Goal: Task Accomplishment & Management: Complete application form

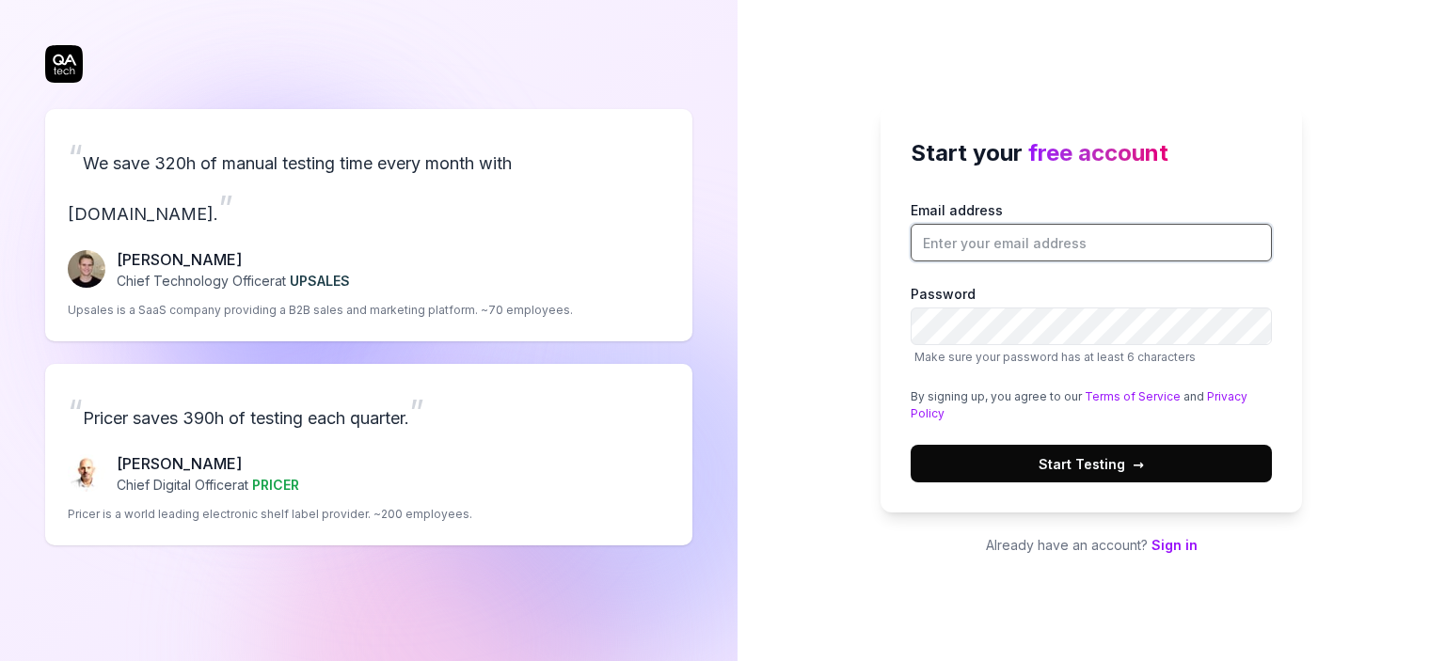
click at [967, 244] on input "Email address" at bounding box center [1091, 243] width 361 height 38
click at [817, 551] on div "Start your free account Email address Password Make sure your password has at l…" at bounding box center [1092, 330] width 708 height 661
click at [1055, 248] on input "Email address" at bounding box center [1091, 243] width 361 height 38
type input "[EMAIL_ADDRESS][DOMAIN_NAME]"
click at [816, 341] on div "Start your free account Email address [EMAIL_ADDRESS][DOMAIN_NAME] Password Mak…" at bounding box center [1092, 330] width 708 height 661
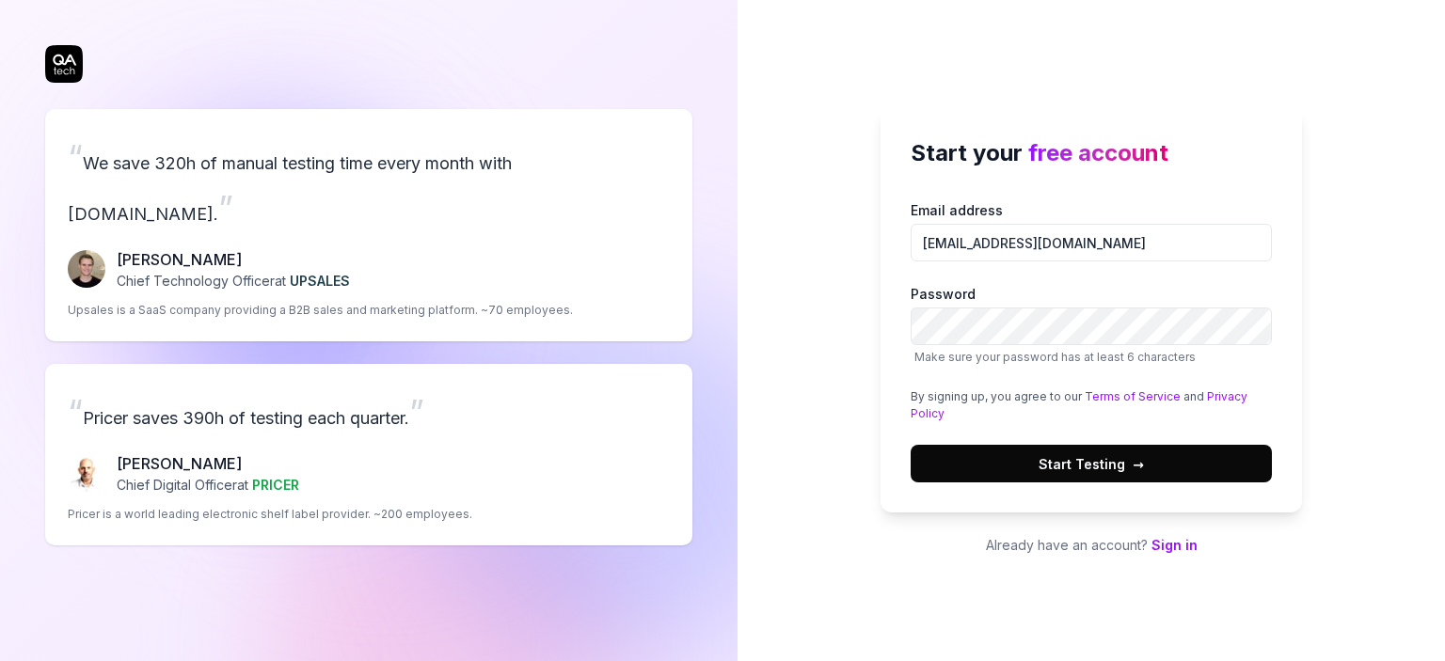
click at [1024, 458] on button "Start Testing →" at bounding box center [1091, 464] width 361 height 38
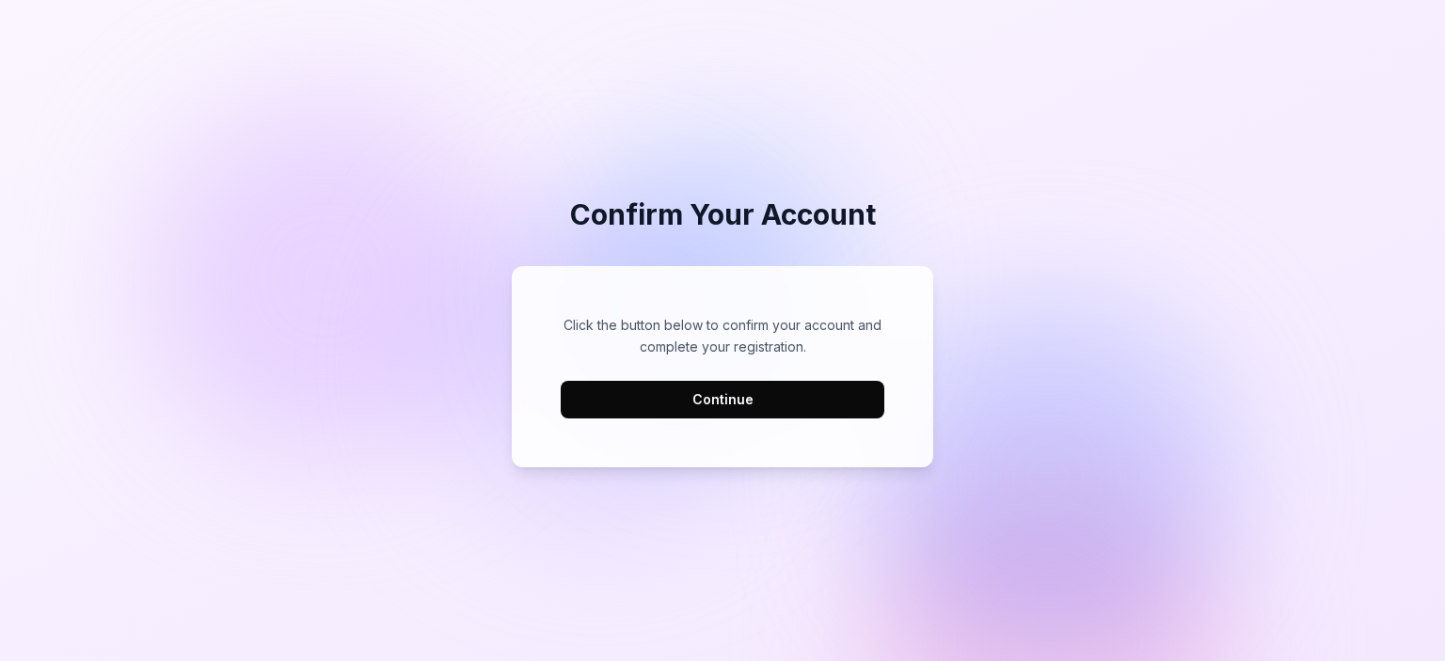
click at [677, 409] on button "Continue" at bounding box center [723, 400] width 324 height 38
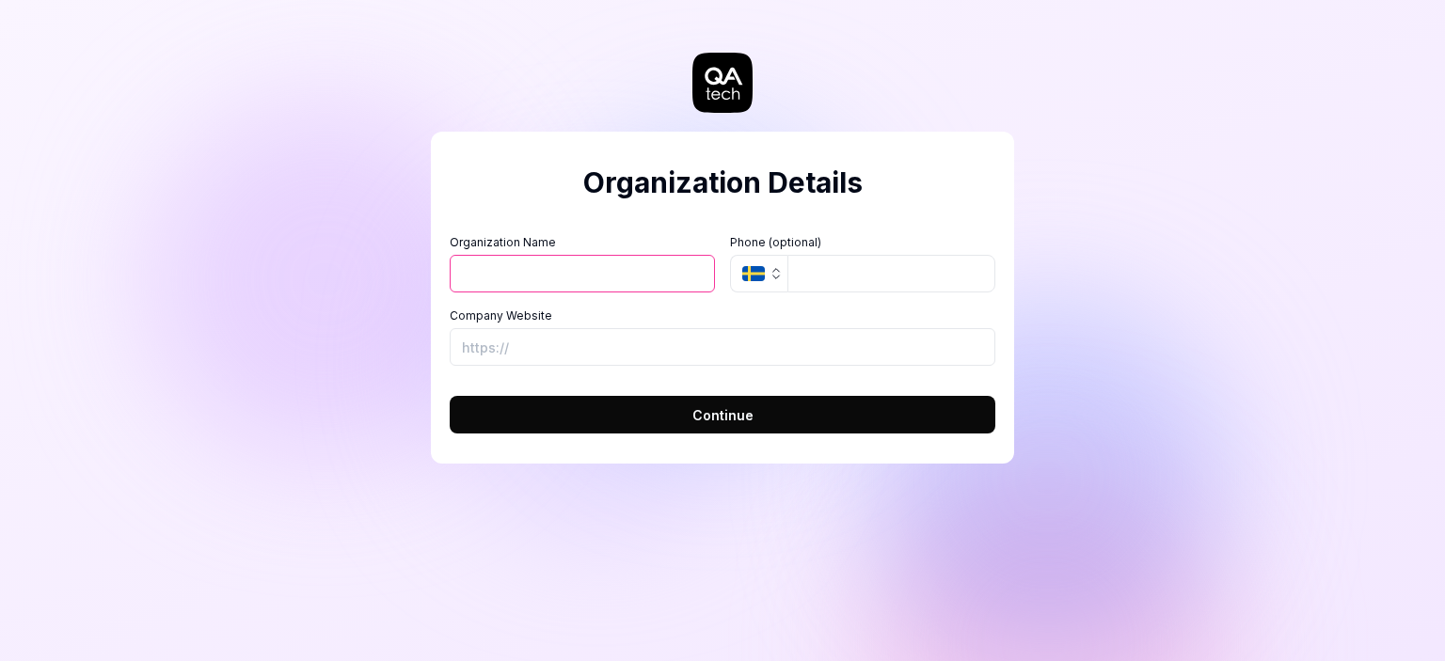
click at [593, 264] on input "Organization Name" at bounding box center [582, 274] width 265 height 38
click at [548, 278] on input "Organization Name" at bounding box center [582, 274] width 265 height 38
click at [534, 205] on div "Organization Details Organization Name Organization Logo (Square minimum 256x25…" at bounding box center [722, 298] width 583 height 332
click at [505, 281] on input "Organization Name" at bounding box center [582, 274] width 265 height 38
type input "crud"
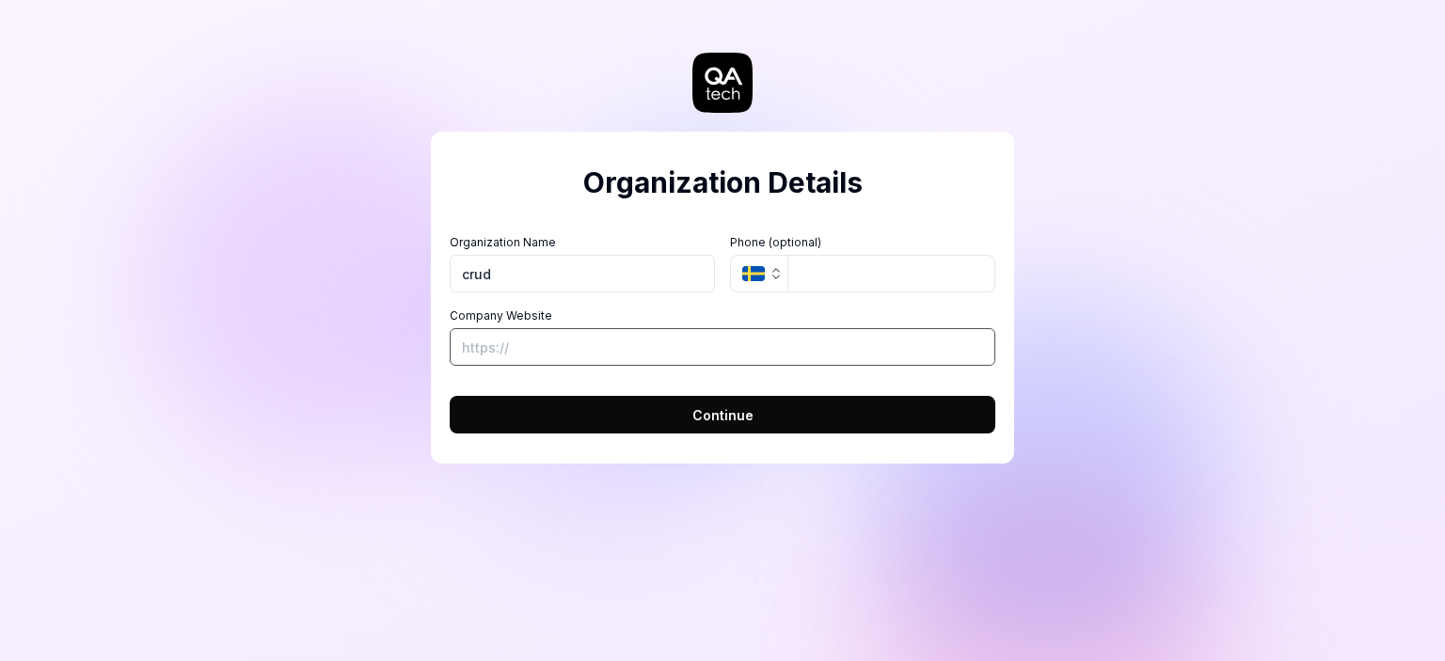
click at [535, 336] on input "Company Website" at bounding box center [723, 347] width 546 height 38
paste input "https://crud.lk/"
type input "https://crud.lk/"
click at [644, 410] on button "Continue" at bounding box center [723, 415] width 546 height 38
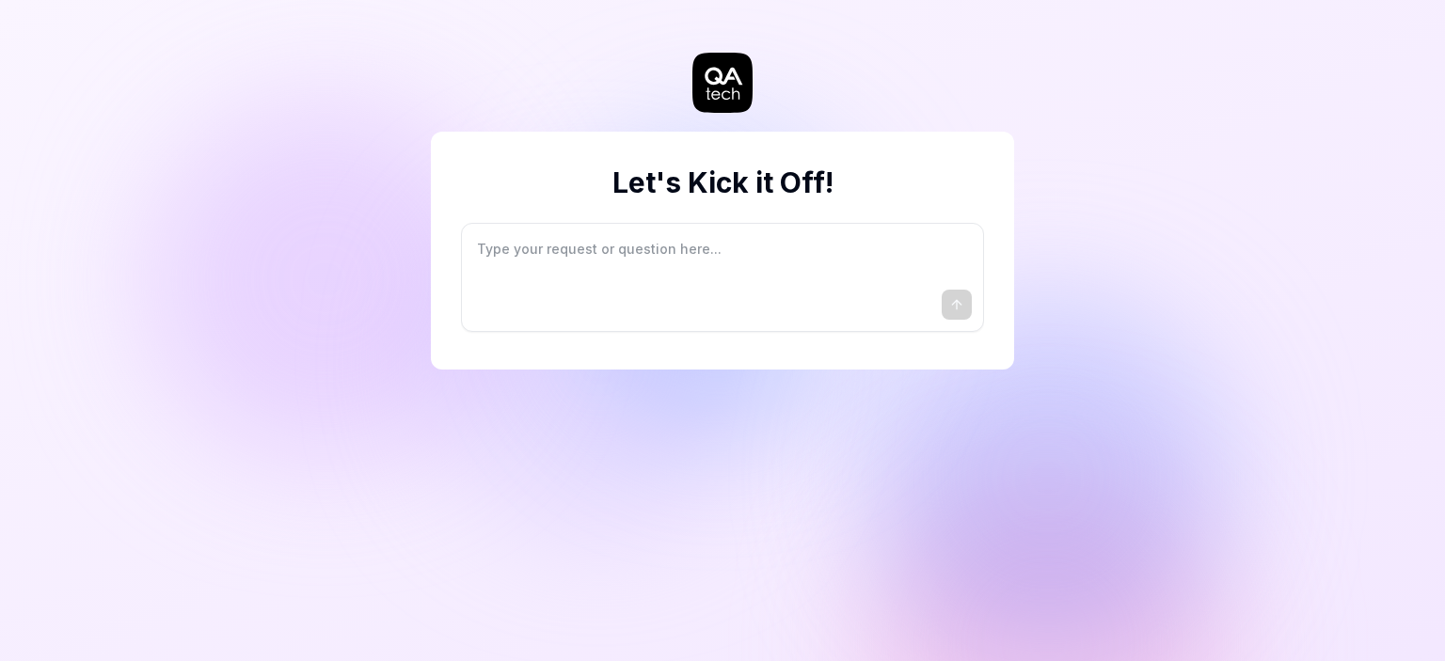
type textarea "*"
type textarea "I"
type textarea "*"
type textarea "I"
type textarea "*"
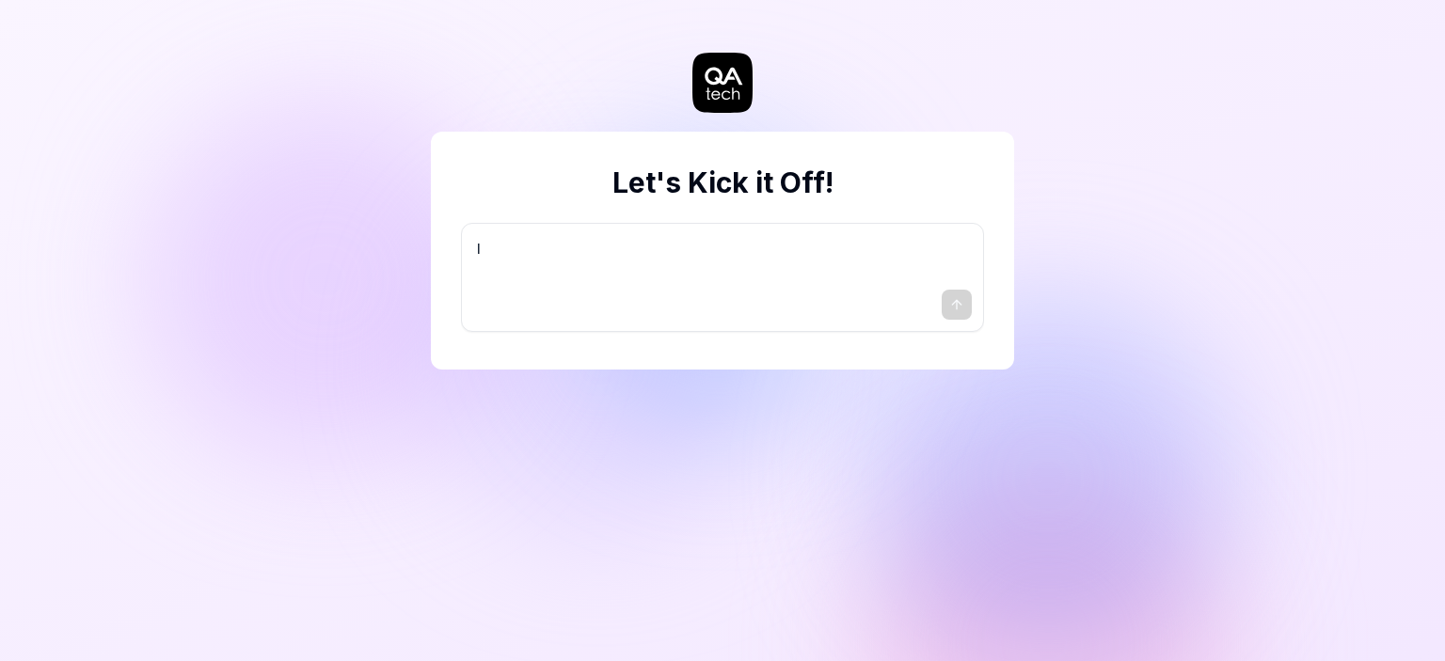
type textarea "I w"
type textarea "*"
type textarea "I wa"
type textarea "*"
type textarea "I wan"
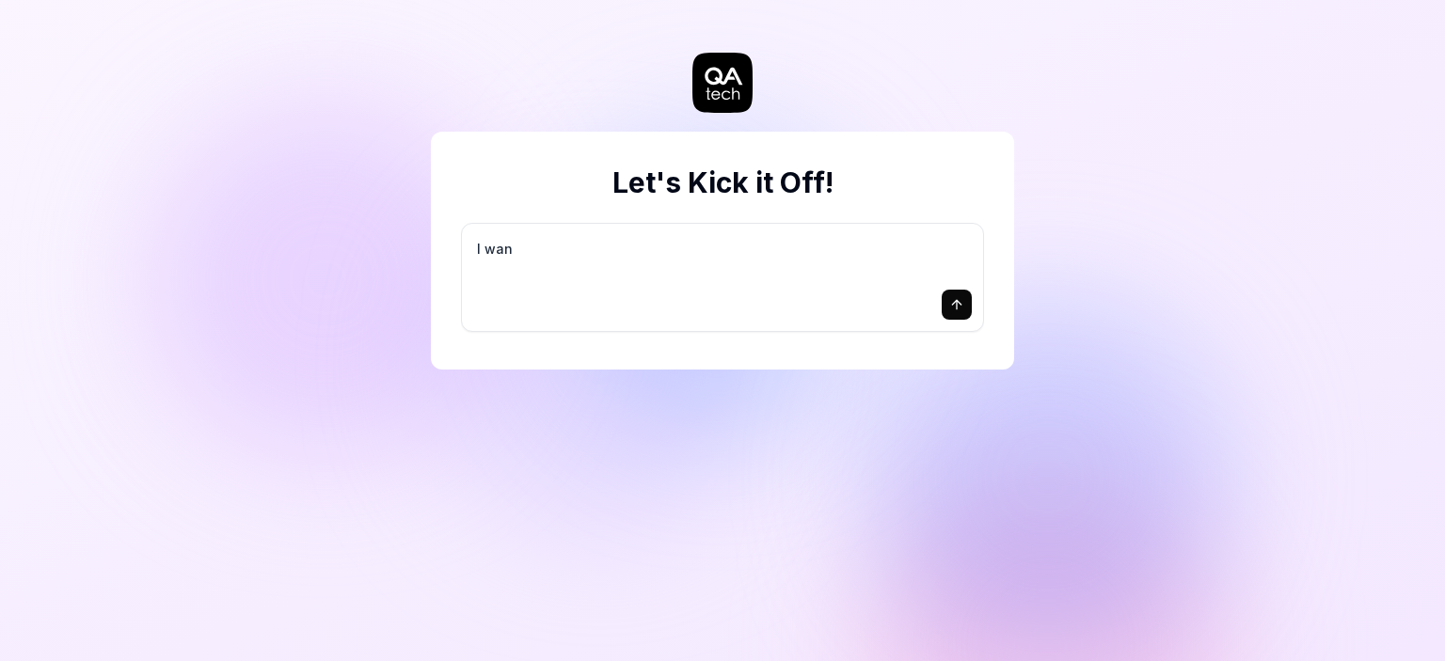
type textarea "*"
type textarea "I want"
type textarea "*"
type textarea "I want"
type textarea "*"
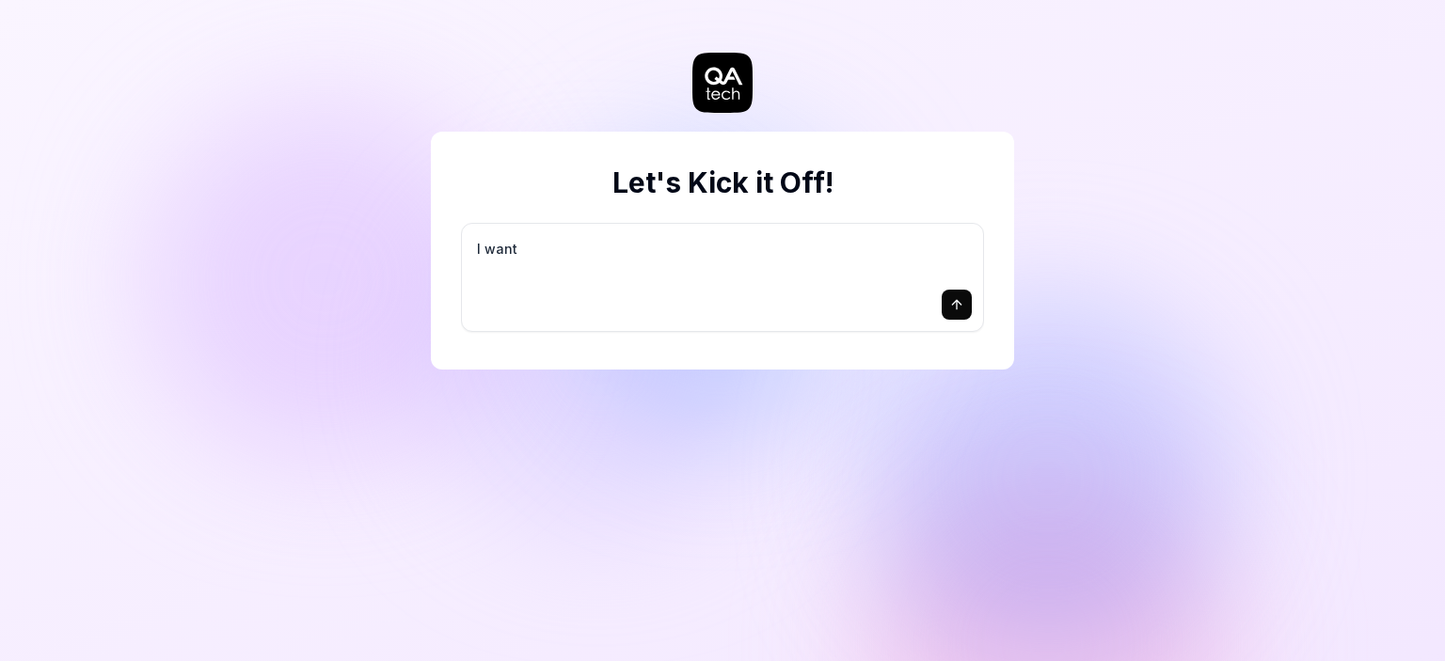
type textarea "I want a"
type textarea "*"
type textarea "I want a"
type textarea "*"
type textarea "I want a g"
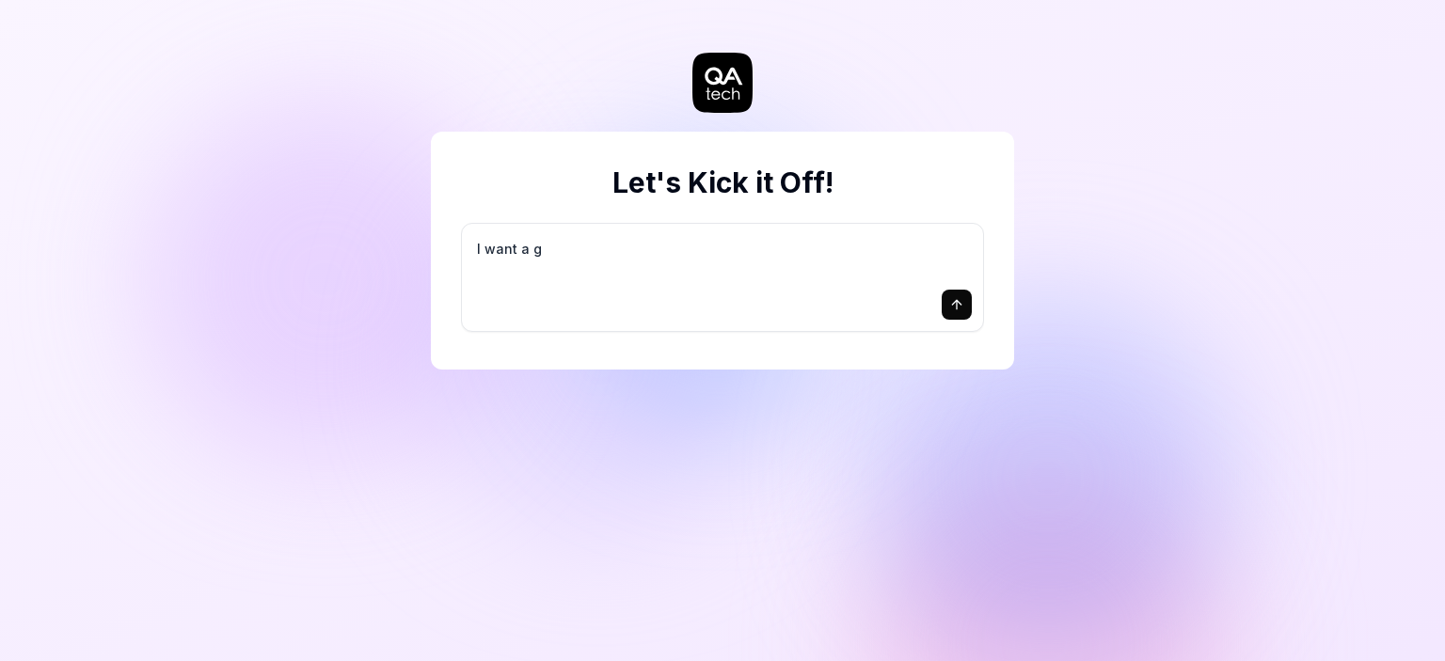
type textarea "*"
type textarea "I want a go"
type textarea "*"
type textarea "I want a goo"
type textarea "*"
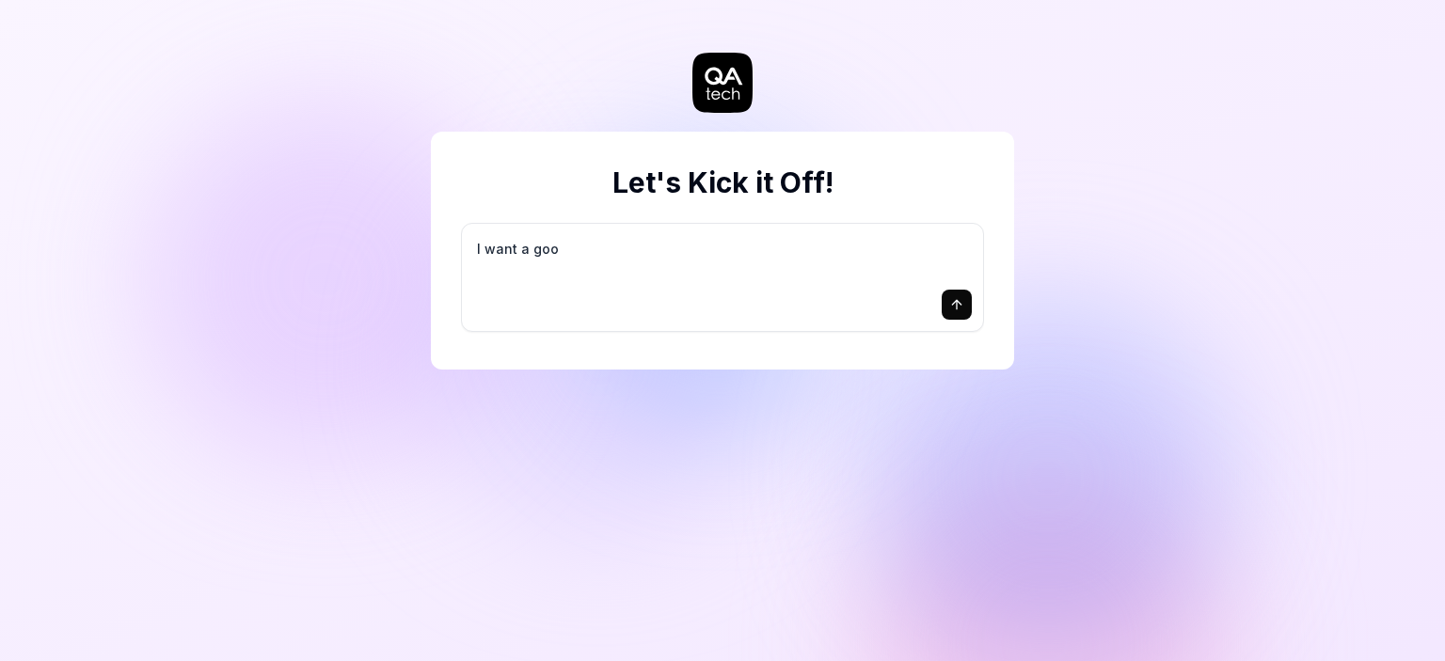
type textarea "I want a good"
type textarea "*"
type textarea "I want a good"
type textarea "*"
type textarea "I want a good t"
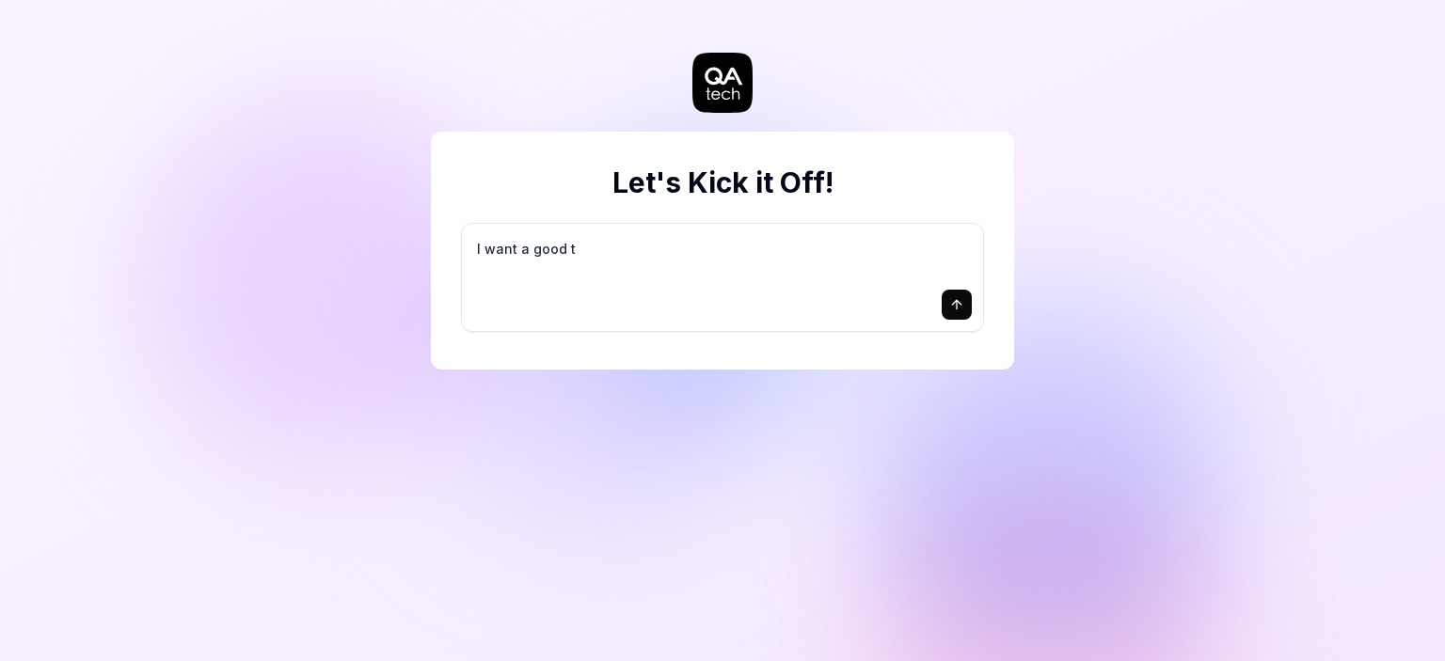
type textarea "*"
type textarea "I want a good te"
type textarea "*"
type textarea "I want a good tes"
type textarea "*"
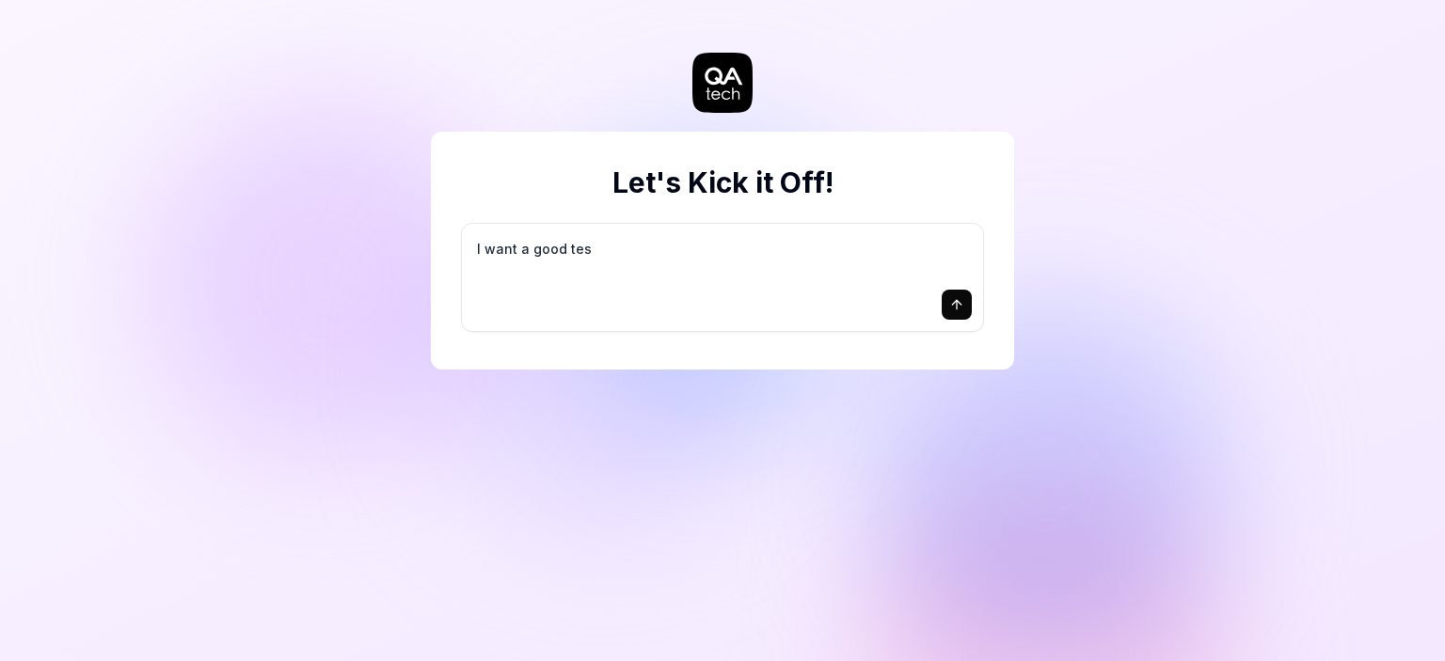
type textarea "I want a good test"
type textarea "*"
type textarea "I want a good test"
type textarea "*"
type textarea "I want a good test s"
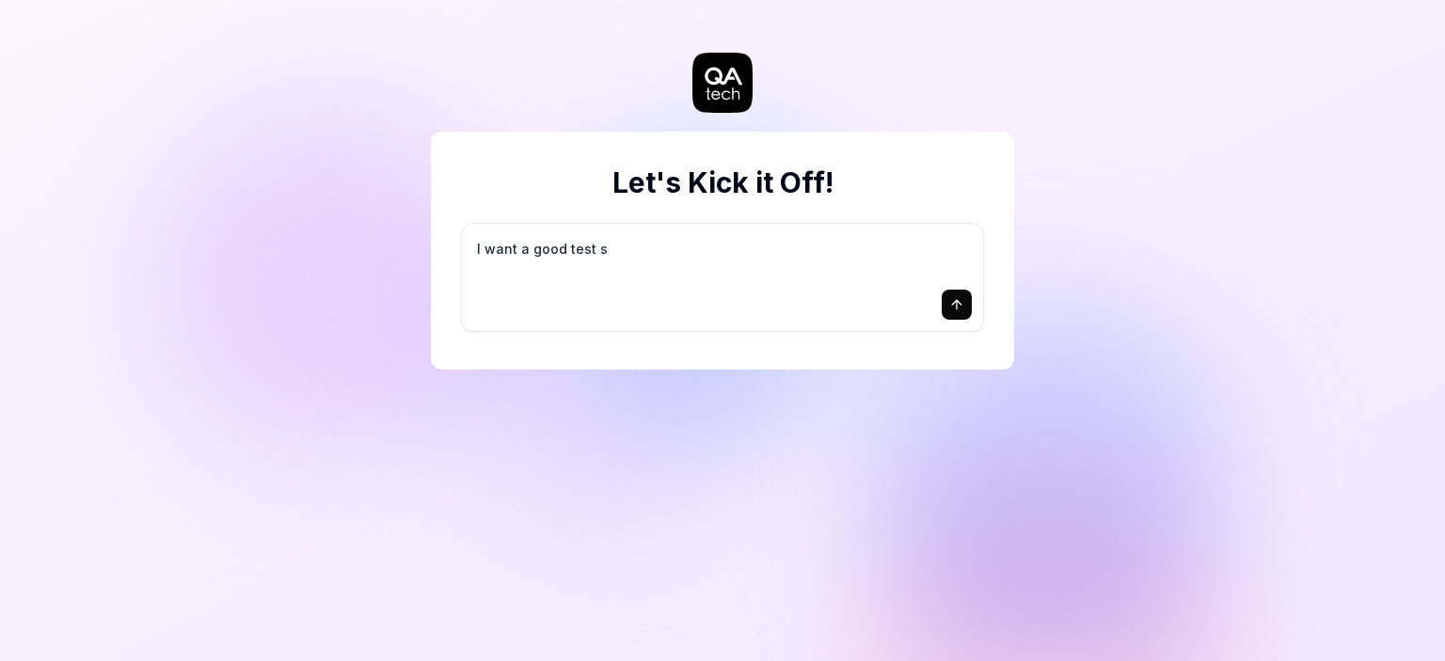
type textarea "*"
type textarea "I want a good test se"
type textarea "*"
type textarea "I want a good test set"
type textarea "*"
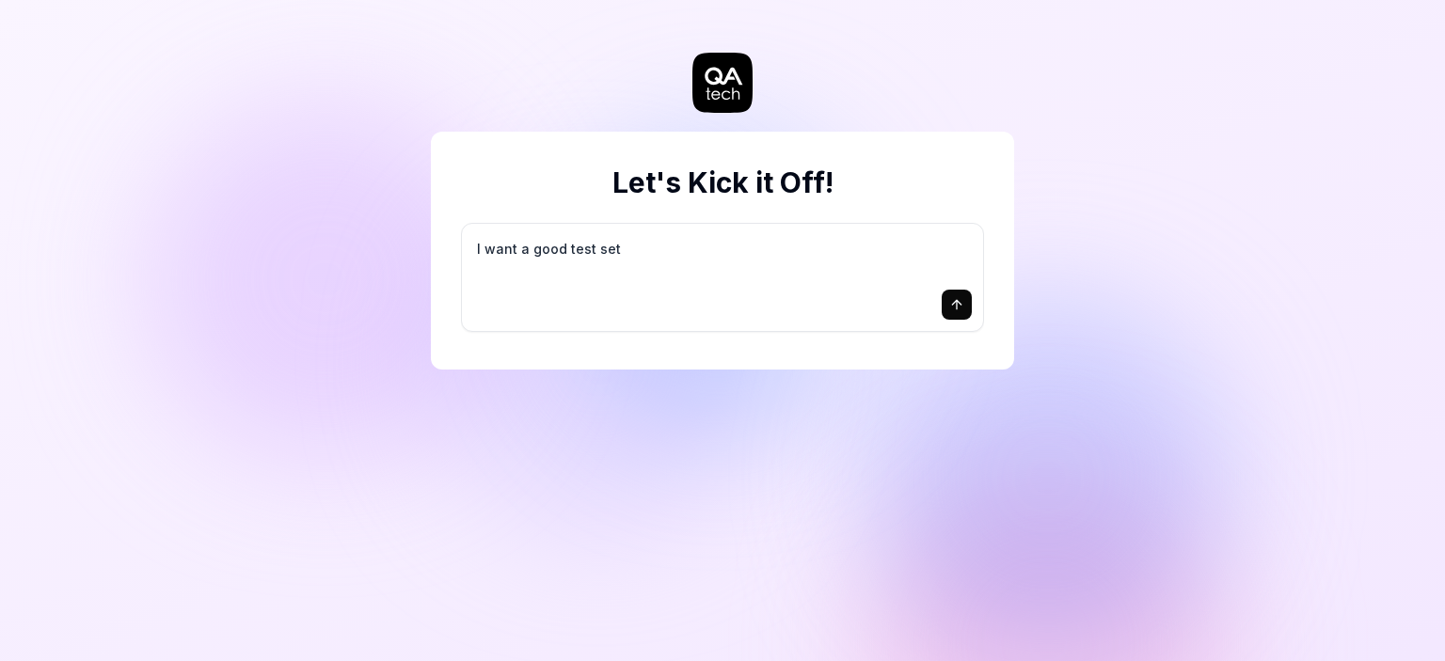
type textarea "I want a good test setu"
type textarea "*"
type textarea "I want a good test setup"
type textarea "*"
type textarea "I want a good test setup"
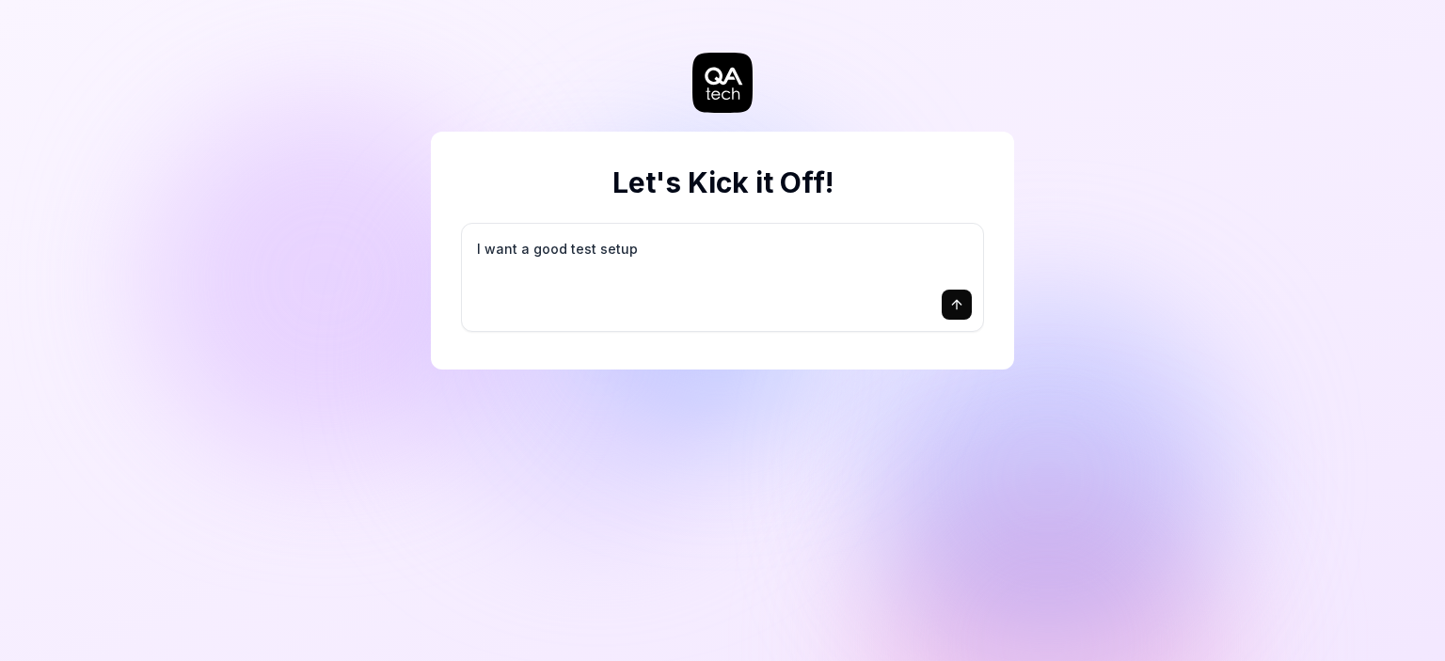
type textarea "*"
type textarea "I want a good test setup f"
type textarea "*"
type textarea "I want a good test setup fo"
type textarea "*"
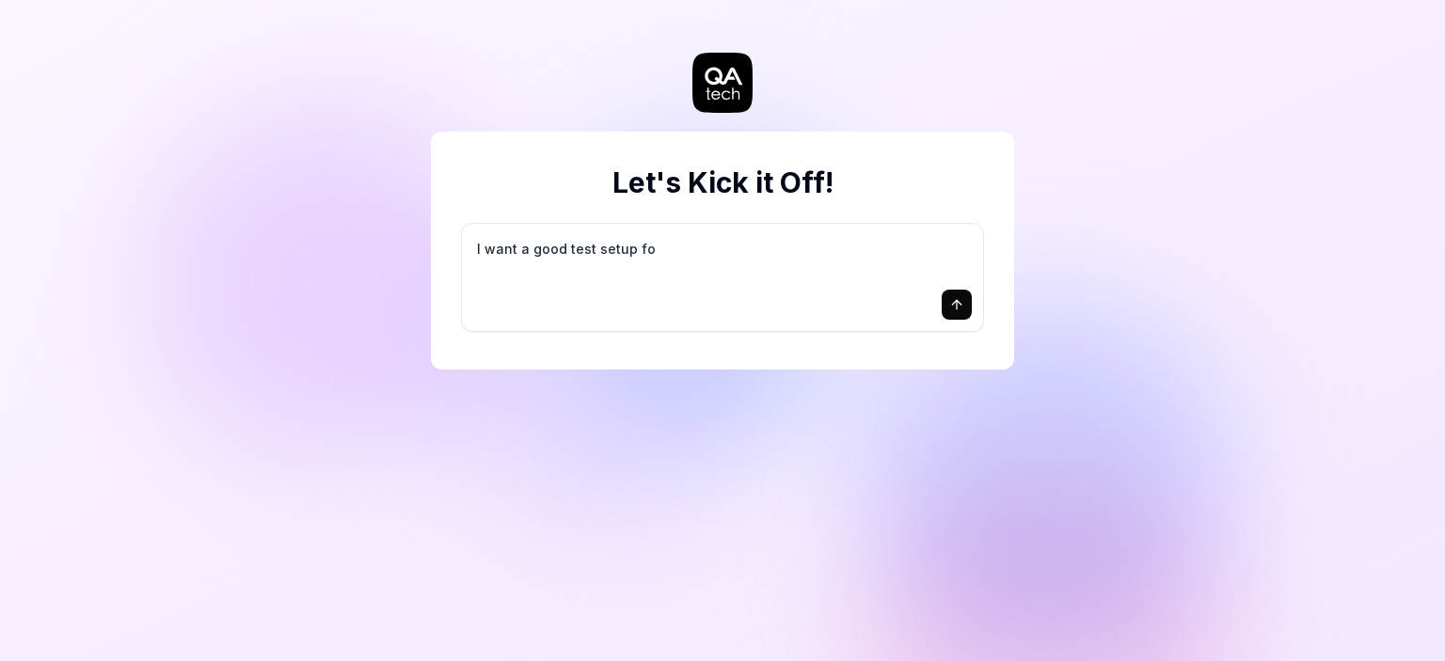
type textarea "I want a good test setup for"
type textarea "*"
type textarea "I want a good test setup for"
type textarea "*"
type textarea "I want a good test setup for m"
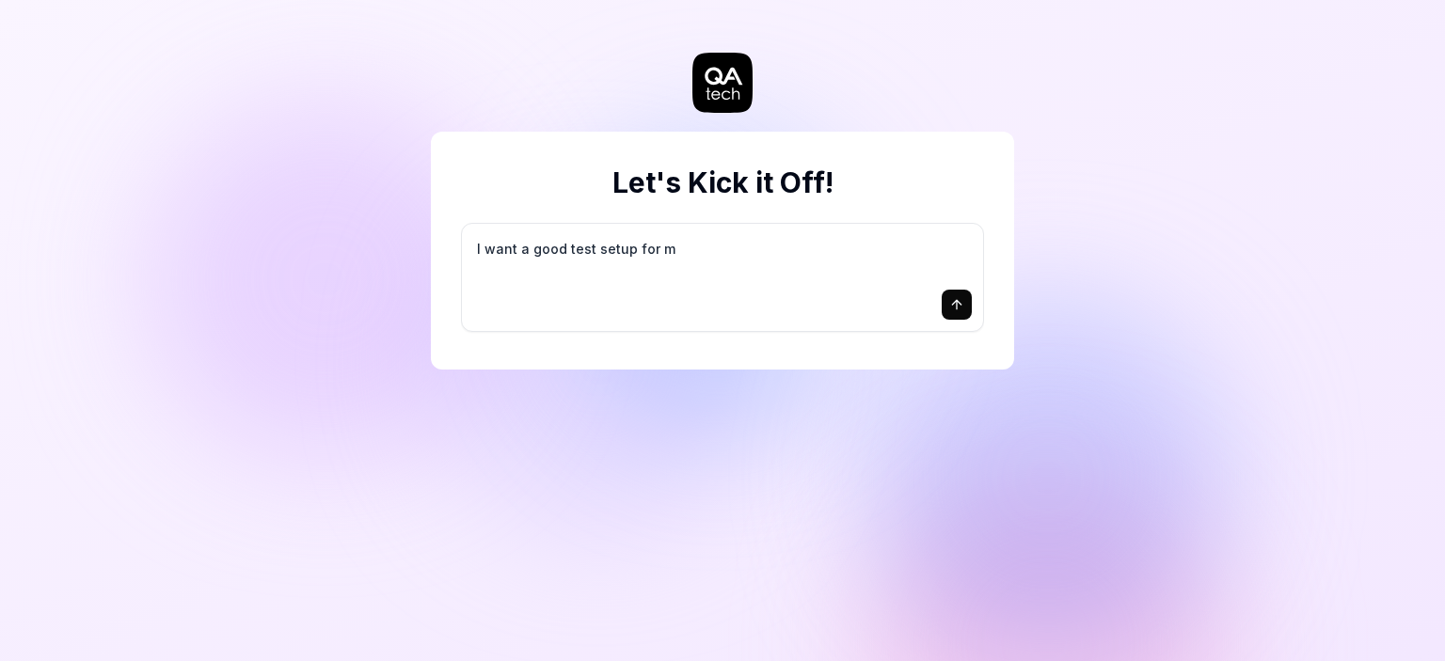
type textarea "*"
type textarea "I want a good test setup for my"
type textarea "*"
type textarea "I want a good test setup for my"
type textarea "*"
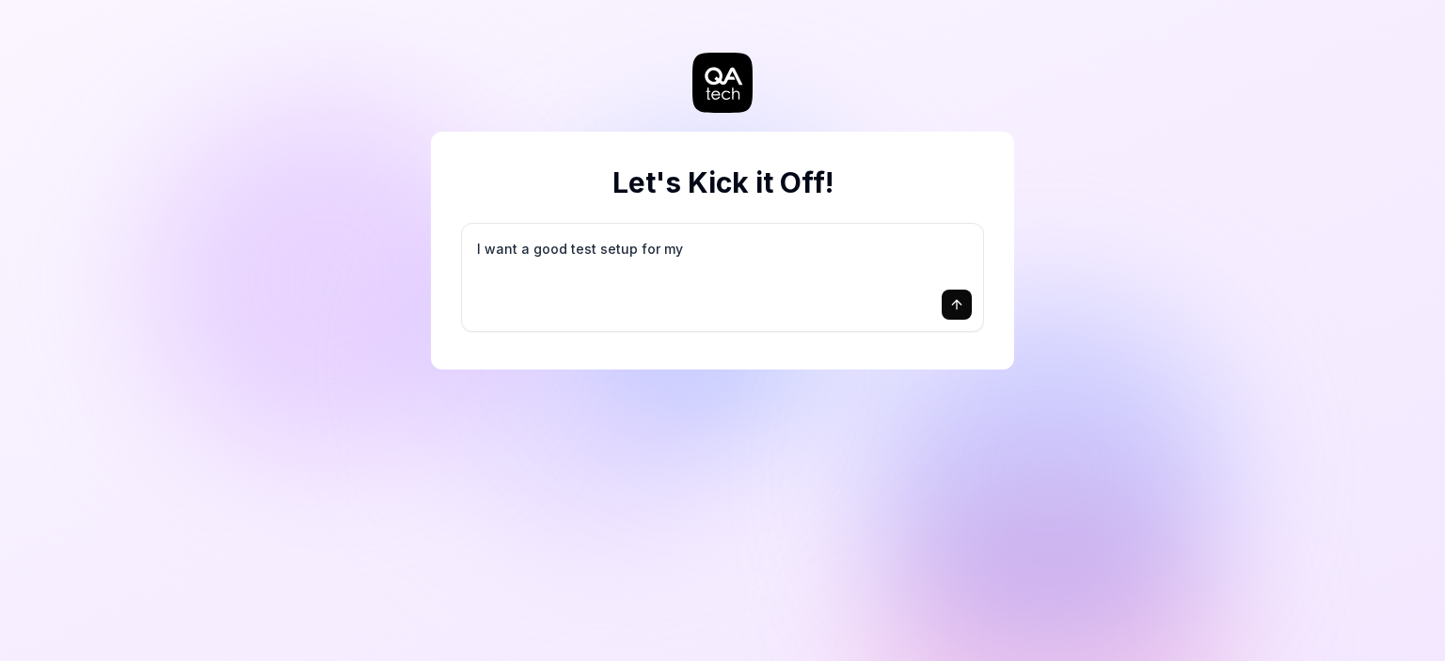
type textarea "I want a good test setup for my s"
type textarea "*"
type textarea "I want a good test setup for my si"
type textarea "*"
type textarea "I want a good test setup for my sit"
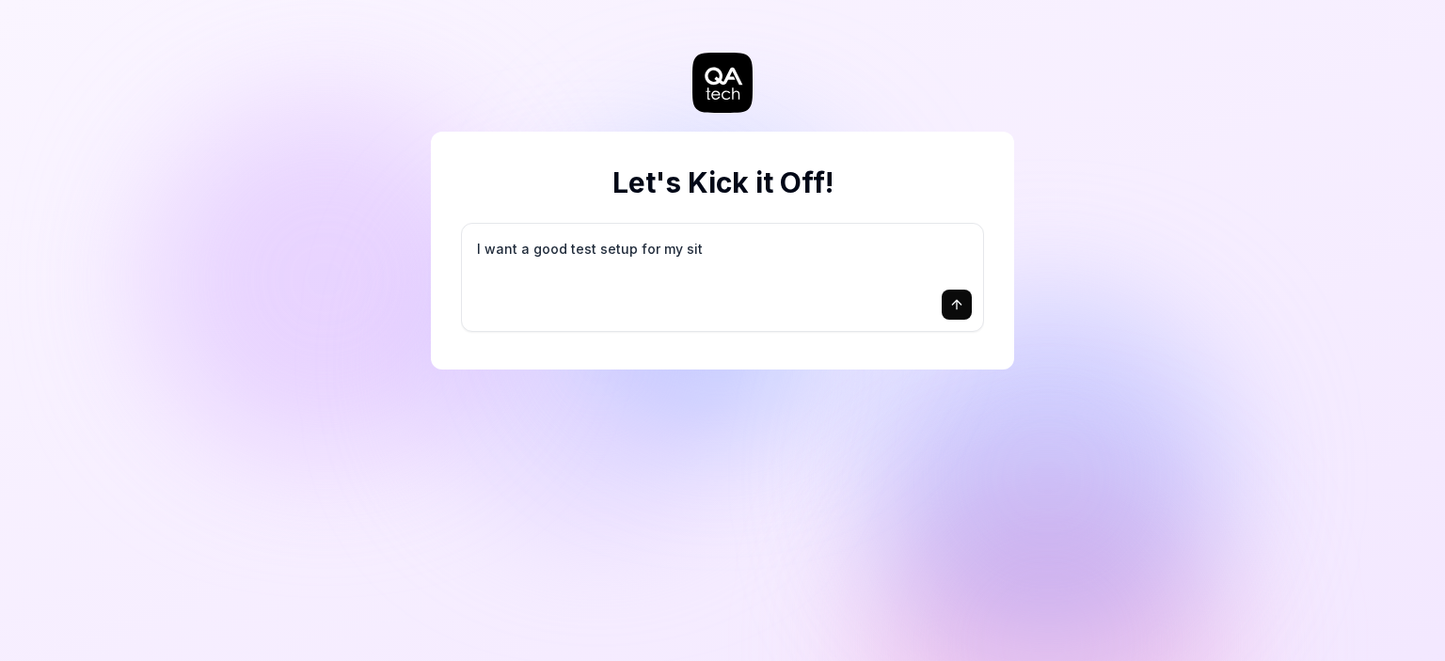
type textarea "*"
type textarea "I want a good test setup for my site"
type textarea "*"
type textarea "I want a good test setup for my site"
type textarea "*"
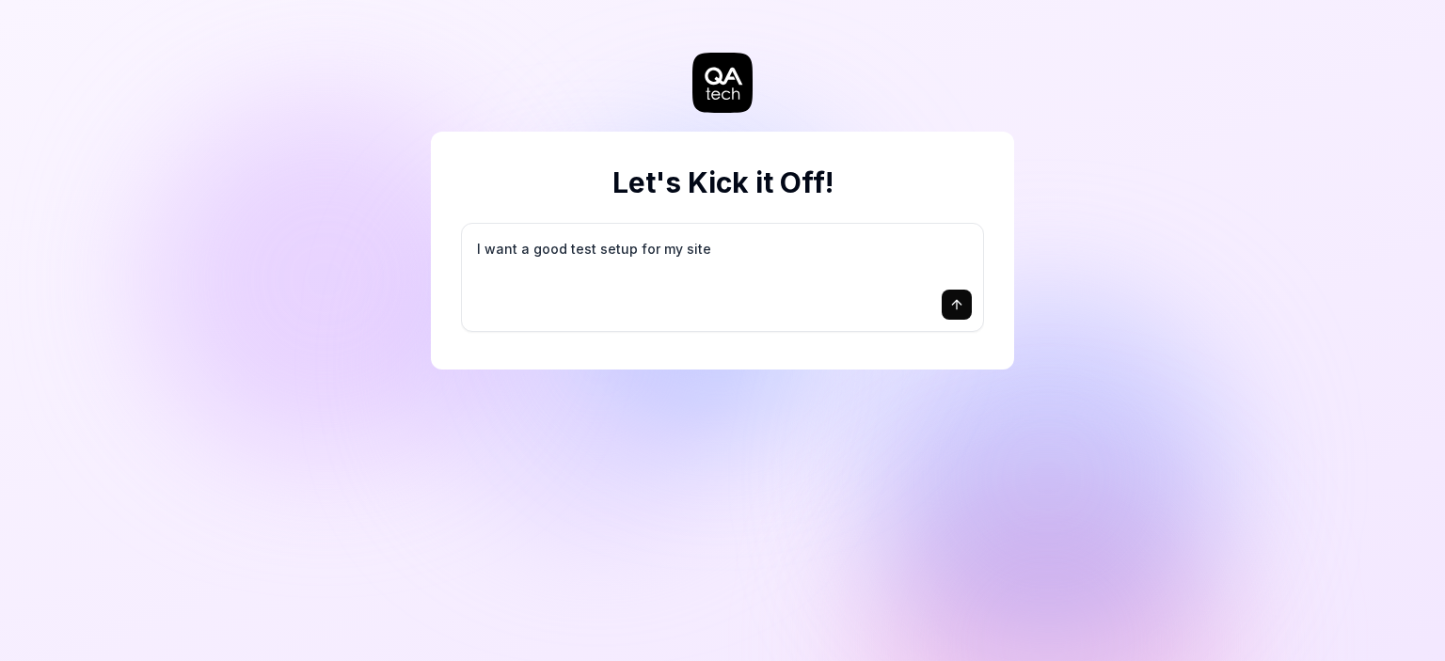
type textarea "I want a good test setup for my site -"
type textarea "*"
type textarea "I want a good test setup for my site -"
type textarea "*"
type textarea "I want a good test setup for my site - h"
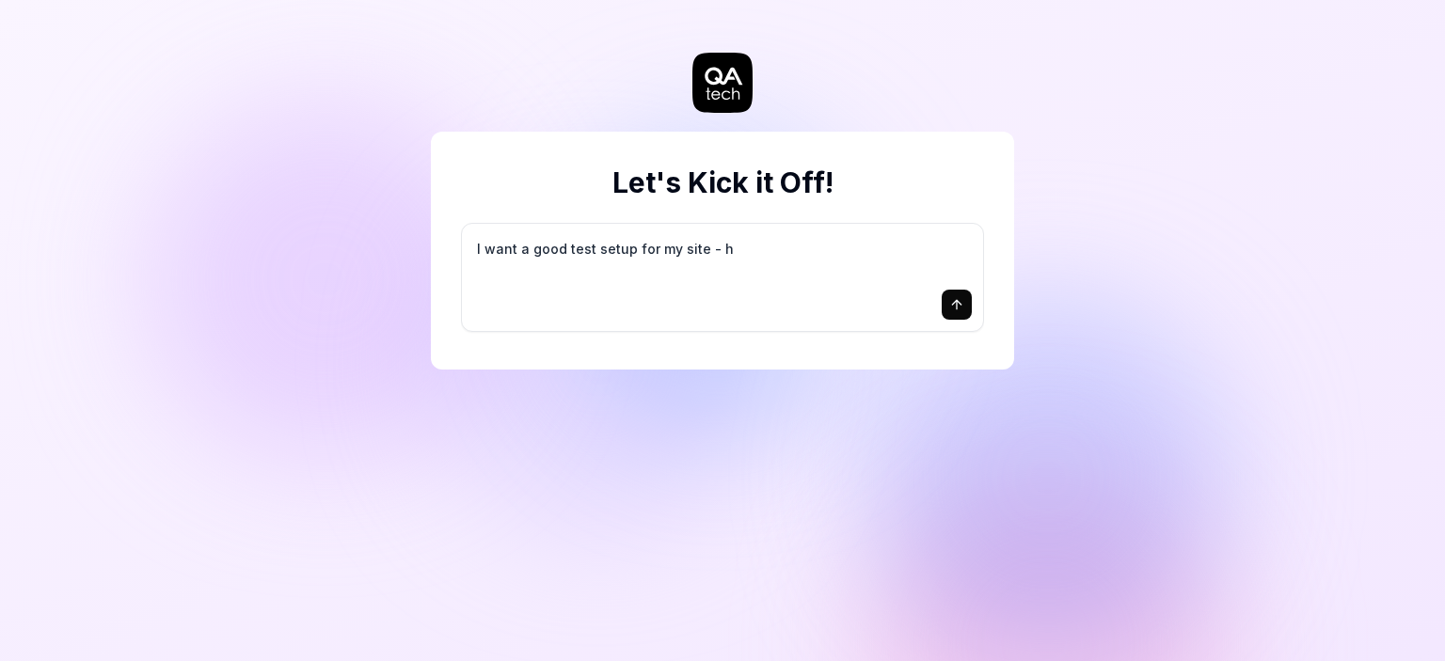
type textarea "*"
type textarea "I want a good test setup for my site - he"
type textarea "*"
type textarea "I want a good test setup for my site - hel"
type textarea "*"
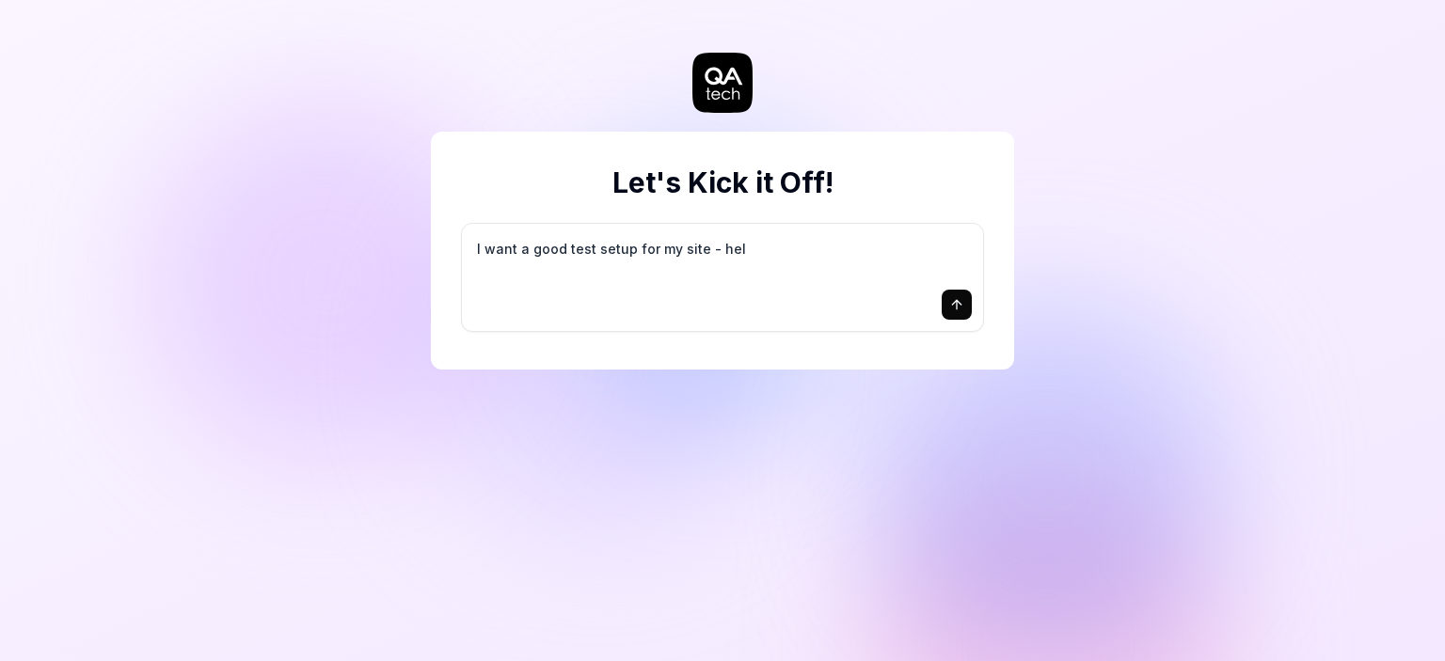
type textarea "I want a good test setup for my site - help"
type textarea "*"
type textarea "I want a good test setup for my site - help"
type textarea "*"
type textarea "I want a good test setup for my site - help m"
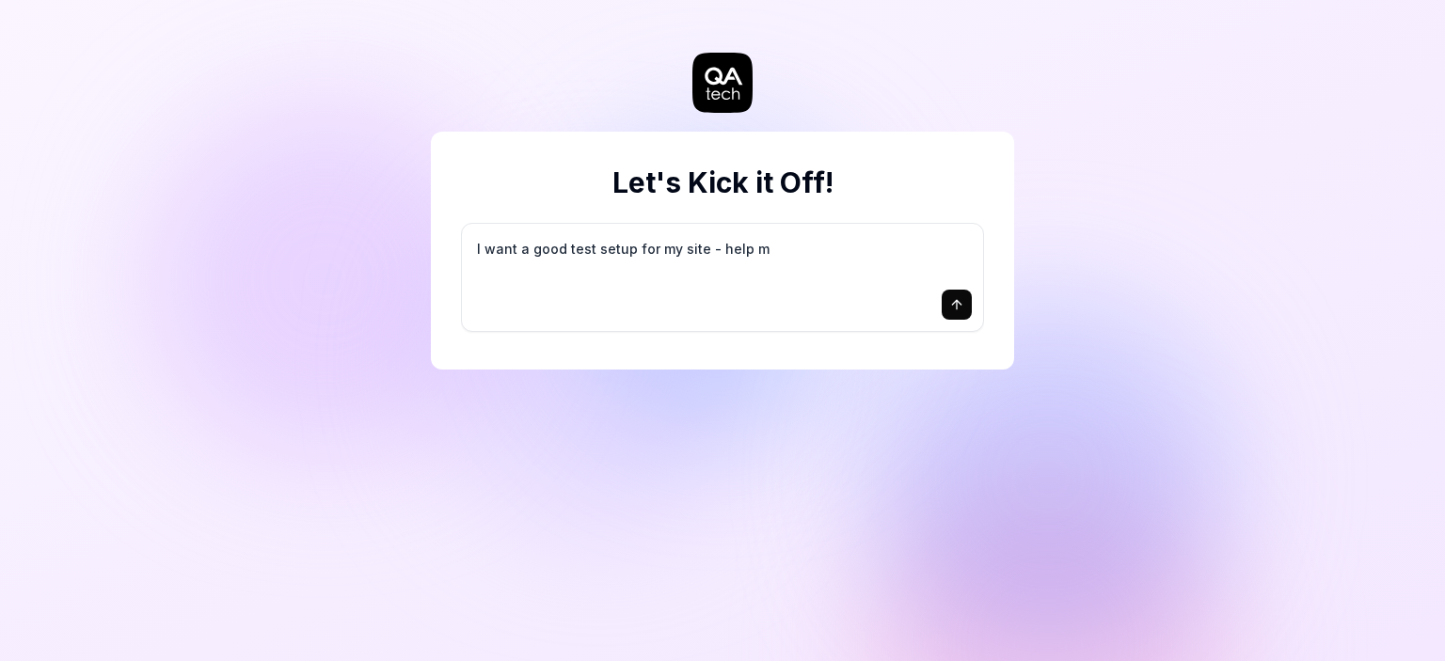
type textarea "*"
type textarea "I want a good test setup for my site - help me"
type textarea "*"
type textarea "I want a good test setup for my site - help me"
type textarea "*"
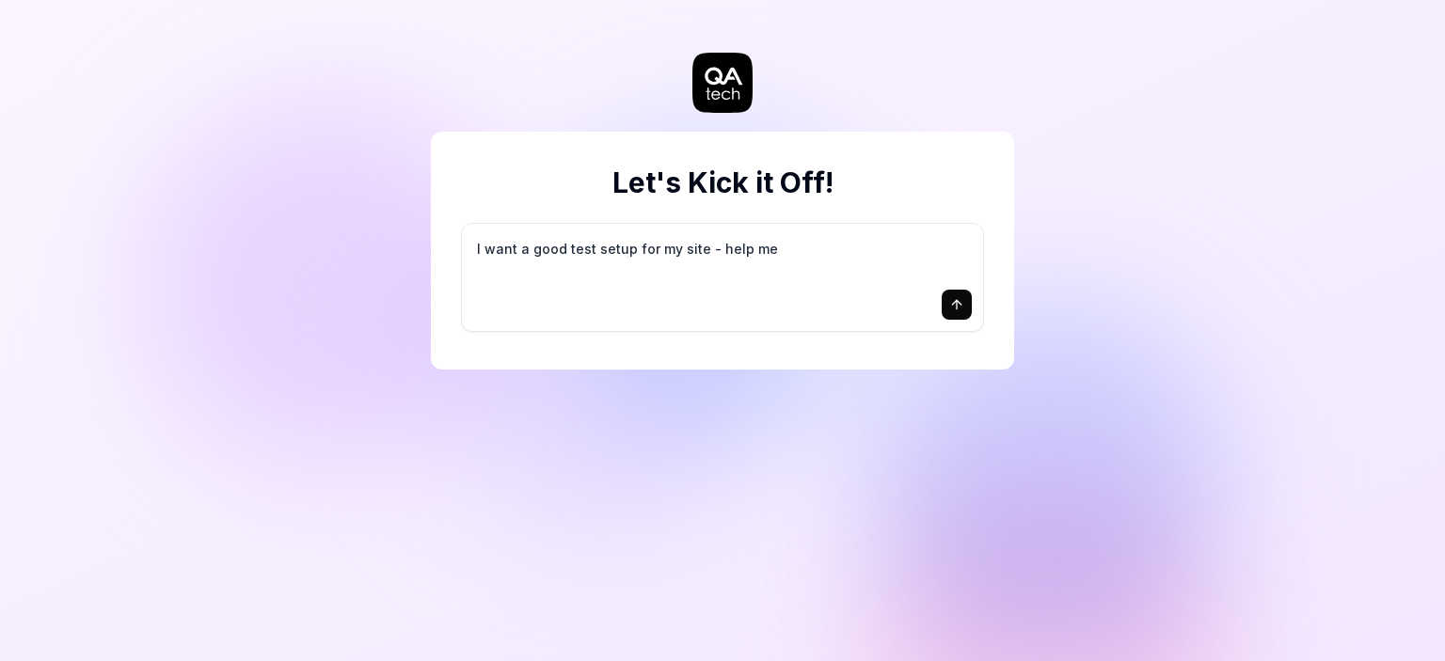
type textarea "I want a good test setup for my site - help me c"
type textarea "*"
type textarea "I want a good test setup for my site - help me cr"
type textarea "*"
type textarea "I want a good test setup for my site - help me cre"
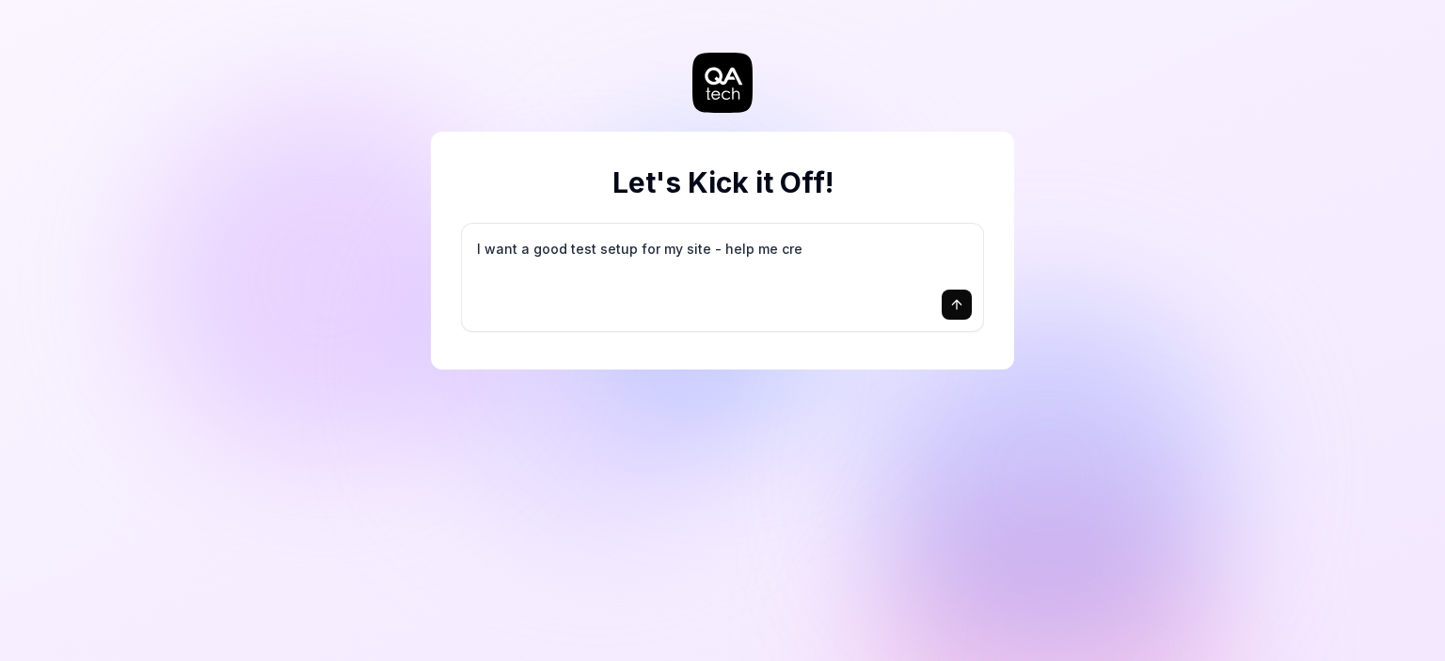
type textarea "*"
type textarea "I want a good test setup for my site - help me crea"
type textarea "*"
type textarea "I want a good test setup for my site - help me creat"
type textarea "*"
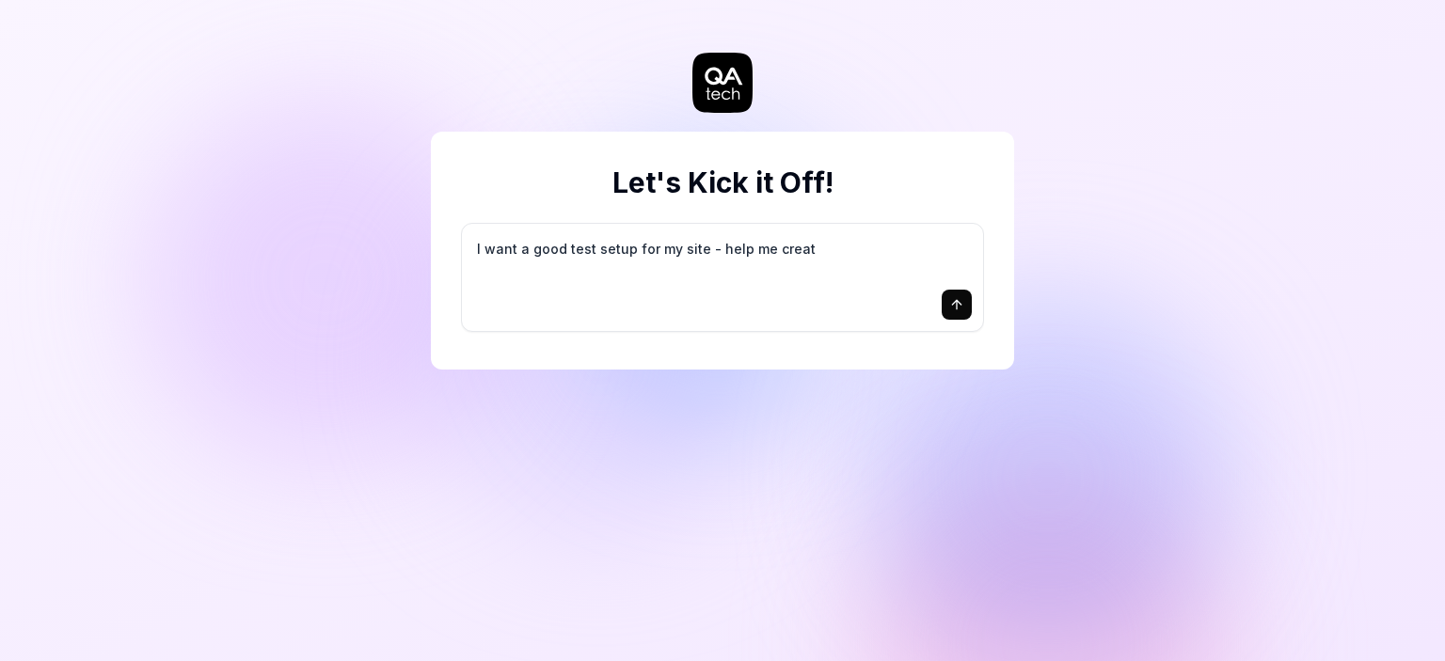
type textarea "I want a good test setup for my site - help me create"
type textarea "*"
type textarea "I want a good test setup for my site - help me create"
type textarea "*"
type textarea "I want a good test setup for my site - help me create t"
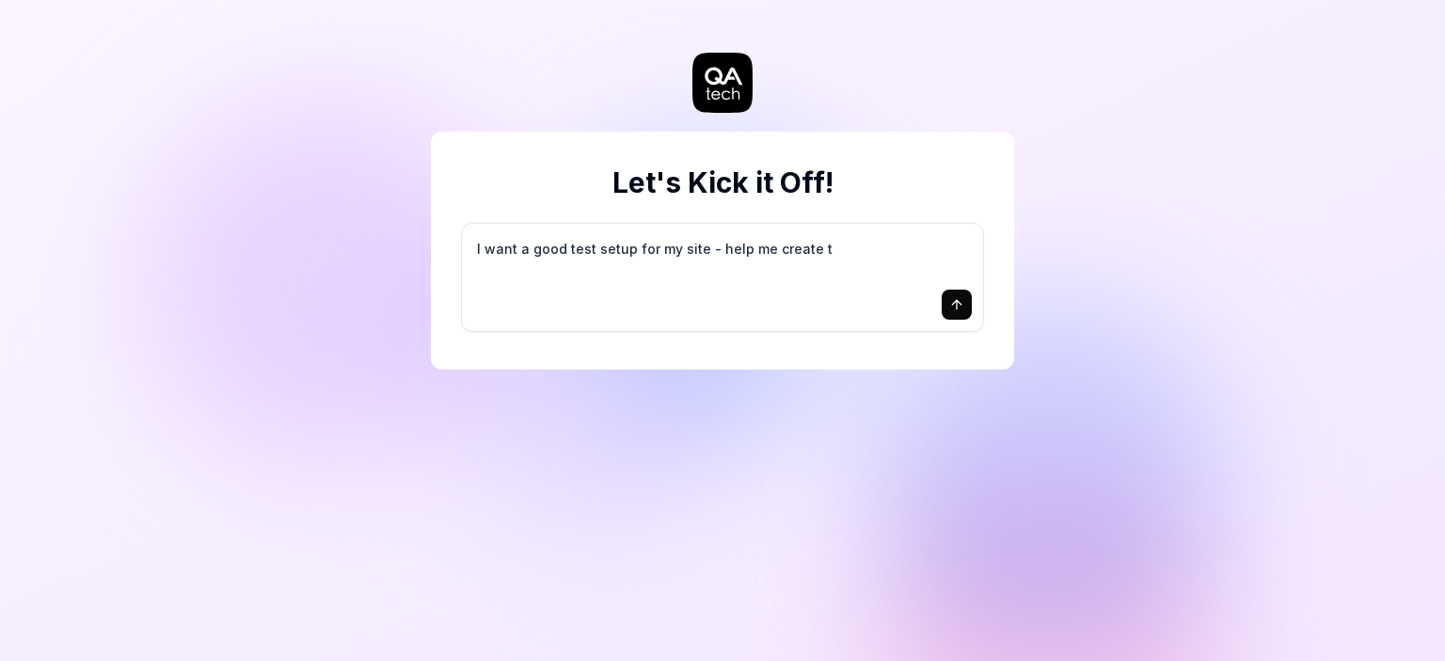
type textarea "*"
type textarea "I want a good test setup for my site - help me create th"
type textarea "*"
type textarea "I want a good test setup for my site - help me create the"
type textarea "*"
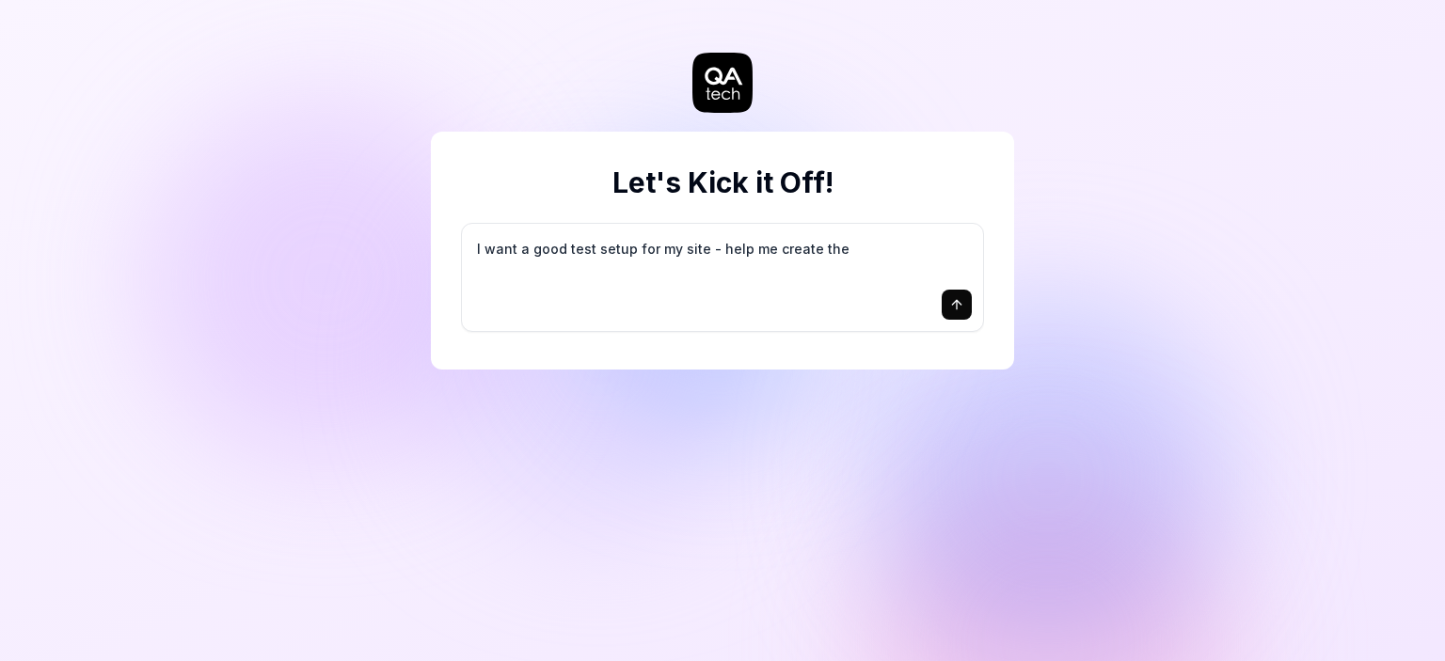
type textarea "I want a good test setup for my site - help me create the"
type textarea "*"
type textarea "I want a good test setup for my site - help me create the f"
type textarea "*"
type textarea "I want a good test setup for my site - help me create the fi"
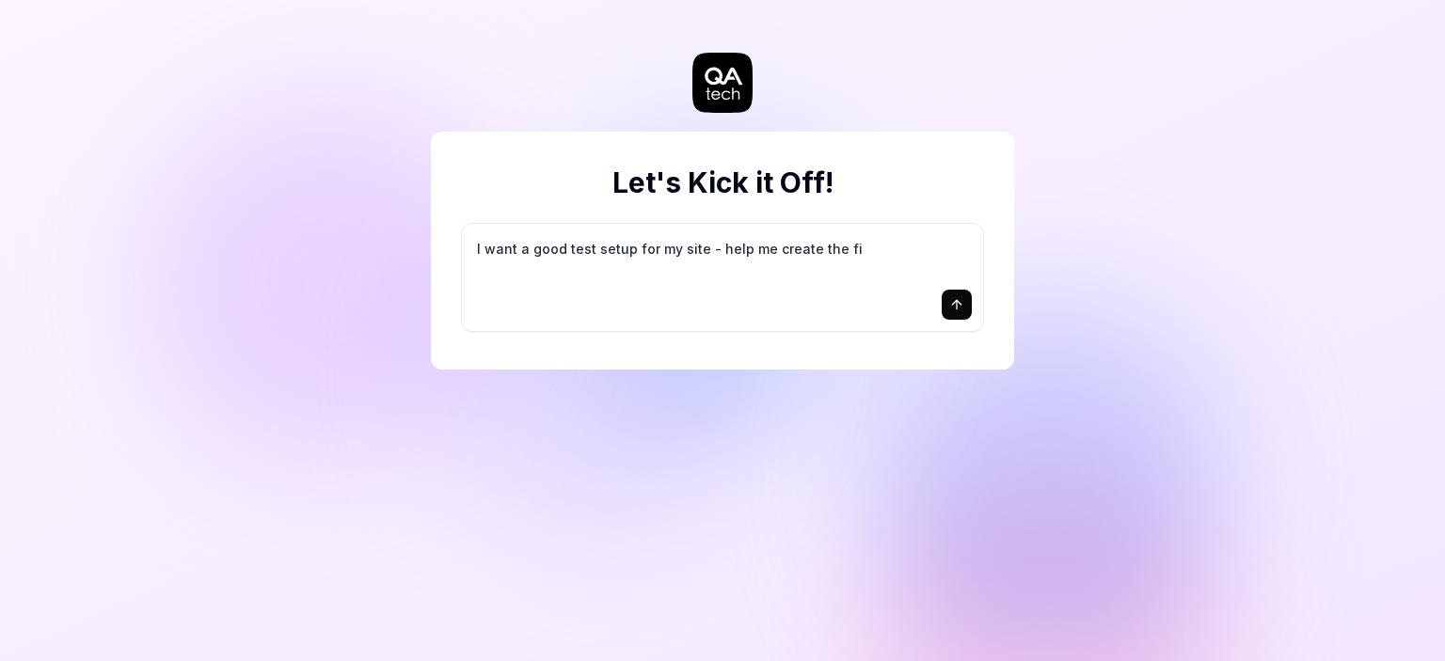
type textarea "*"
type textarea "I want a good test setup for my site - help me create the fir"
type textarea "*"
type textarea "I want a good test setup for my site - help me create the firs"
type textarea "*"
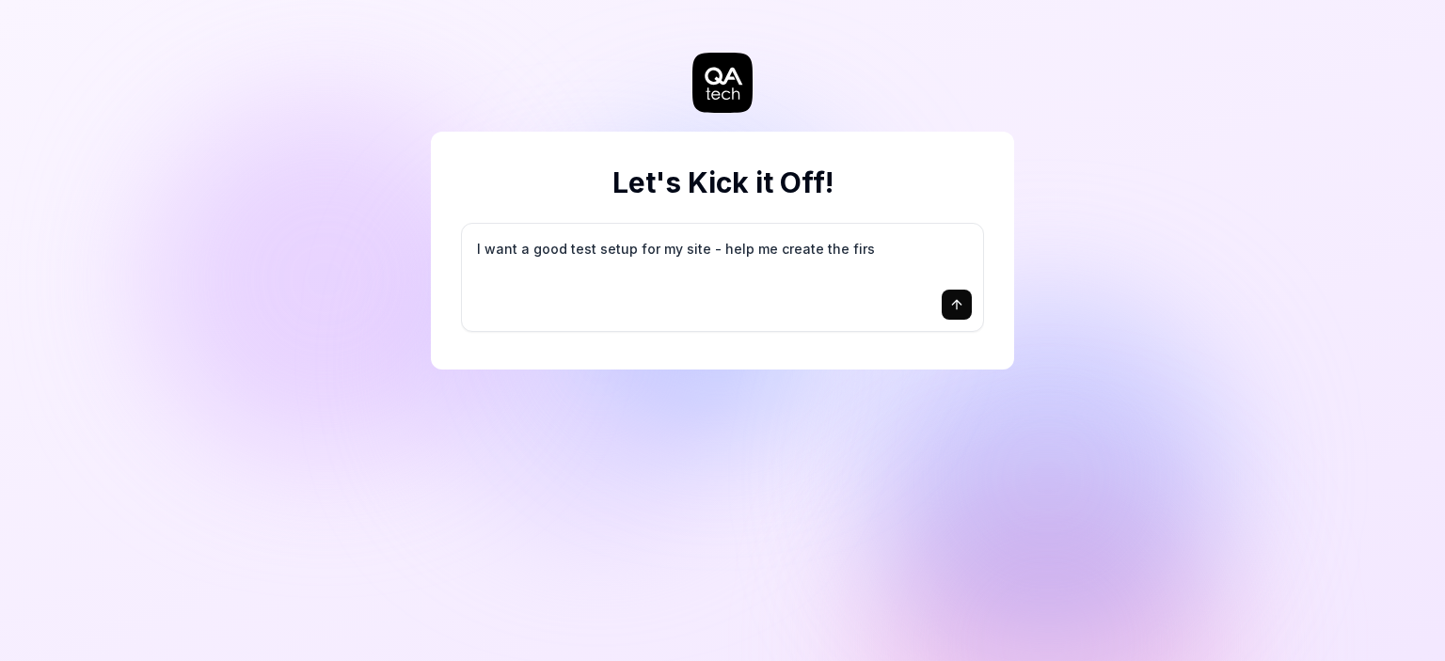
type textarea "I want a good test setup for my site - help me create the first"
type textarea "*"
type textarea "I want a good test setup for my site - help me create the first"
type textarea "*"
type textarea "I want a good test setup for my site - help me create the first 3"
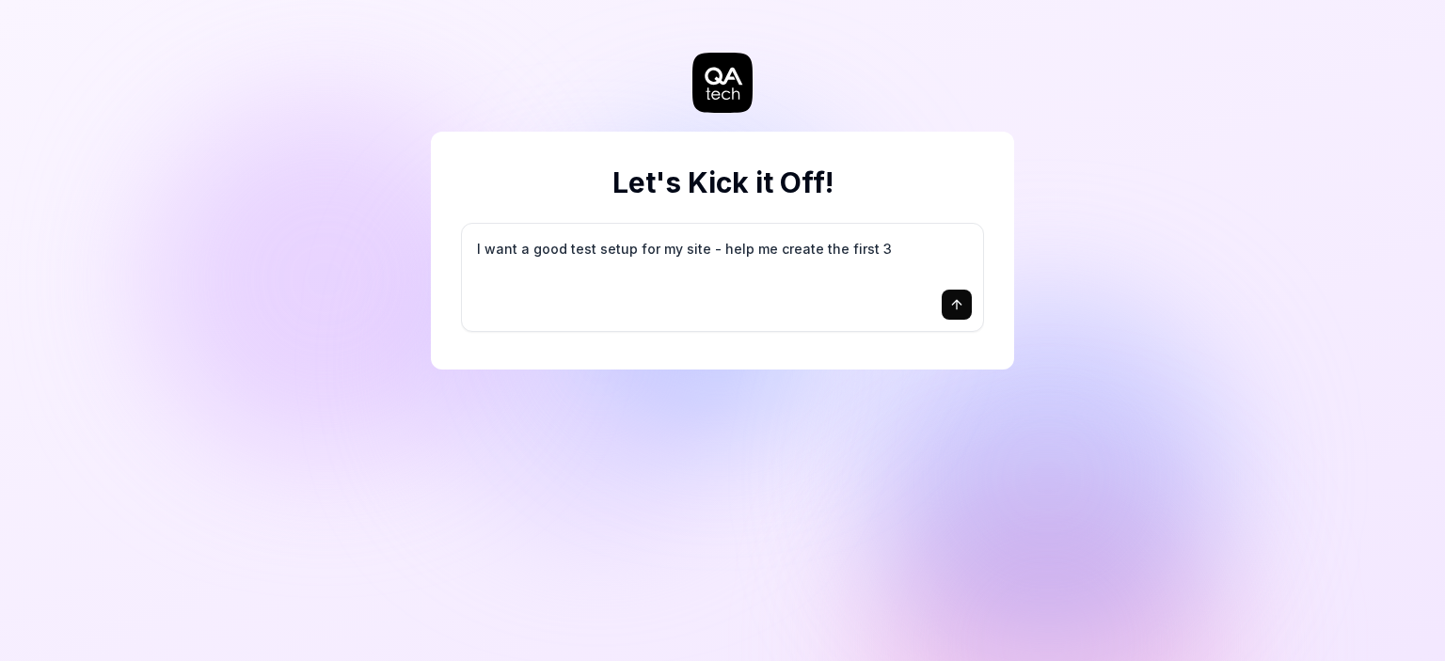
type textarea "*"
type textarea "I want a good test setup for my site - help me create the first 3-"
type textarea "*"
type textarea "I want a good test setup for my site - help me create the first 3-5"
type textarea "*"
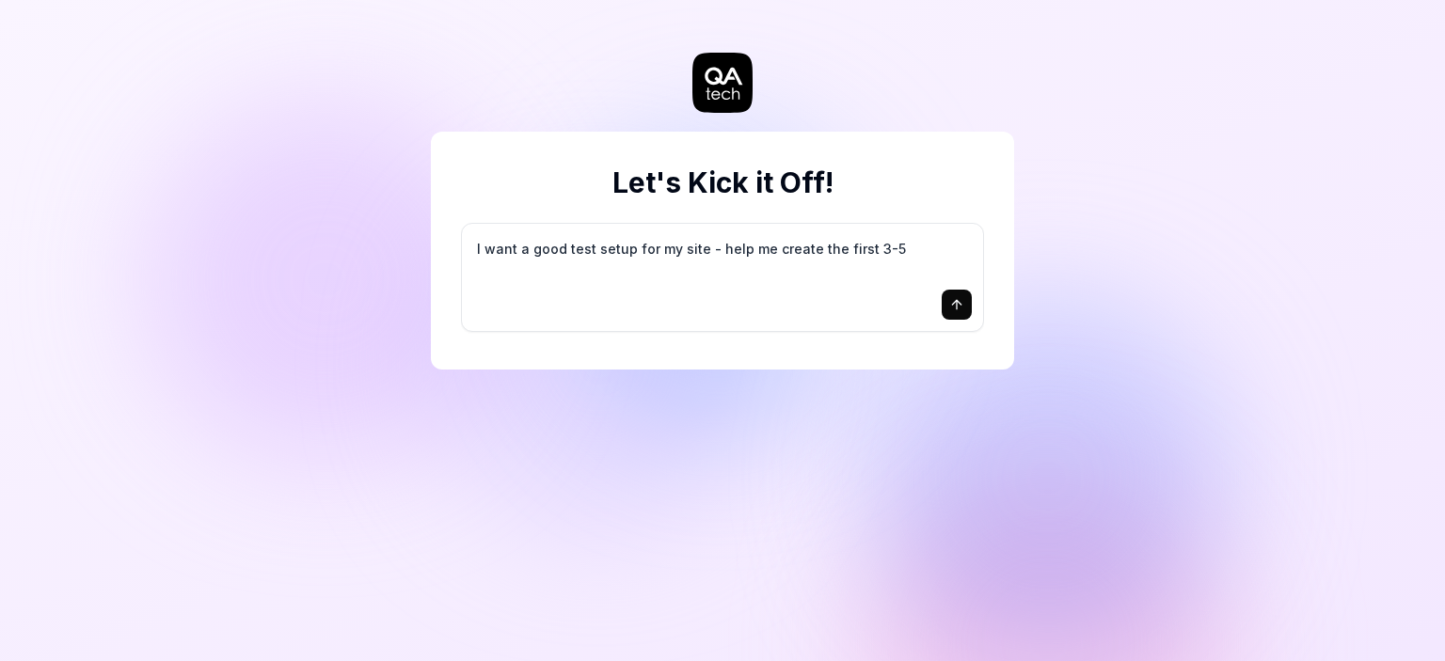
type textarea "I want a good test setup for my site - help me create the first 3-5"
type textarea "*"
type textarea "I want a good test setup for my site - help me create the first 3-5 t"
type textarea "*"
type textarea "I want a good test setup for my site - help me create the first 3-5 te"
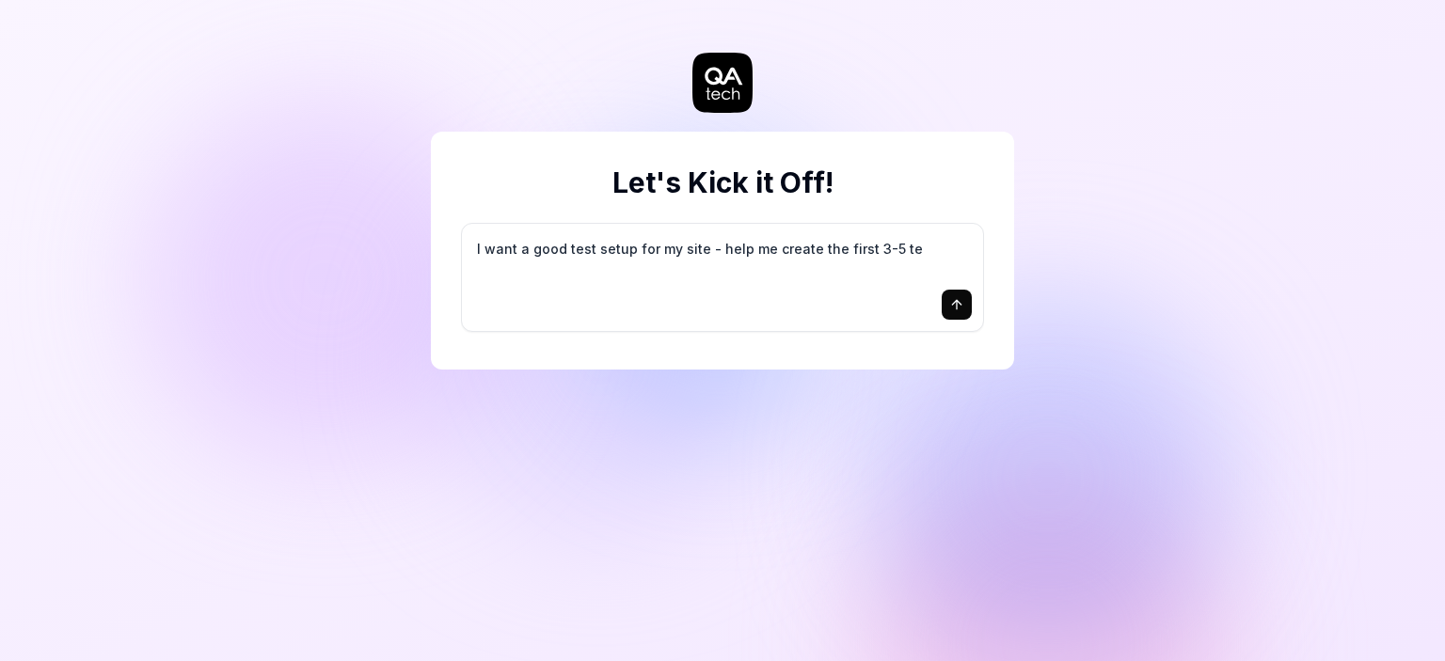
type textarea "*"
type textarea "I want a good test setup for my site - help me create the first 3-5 tes"
type textarea "*"
type textarea "I want a good test setup for my site - help me create the first 3-5 test"
type textarea "*"
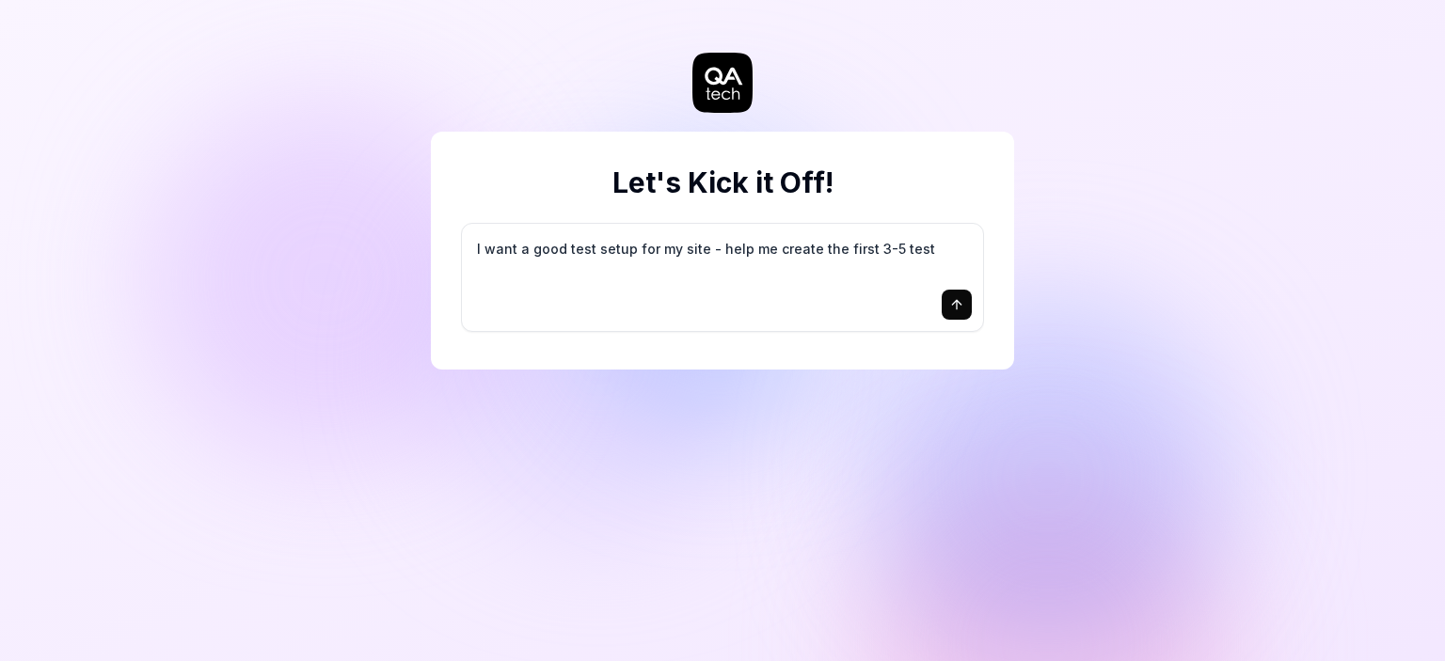
type textarea "I want a good test setup for my site - help me create the first 3-5 test"
type textarea "*"
type textarea "I want a good test setup for my site - help me create the first 3-5 test c"
type textarea "*"
type textarea "I want a good test setup for my site - help me create the first 3-5 test ca"
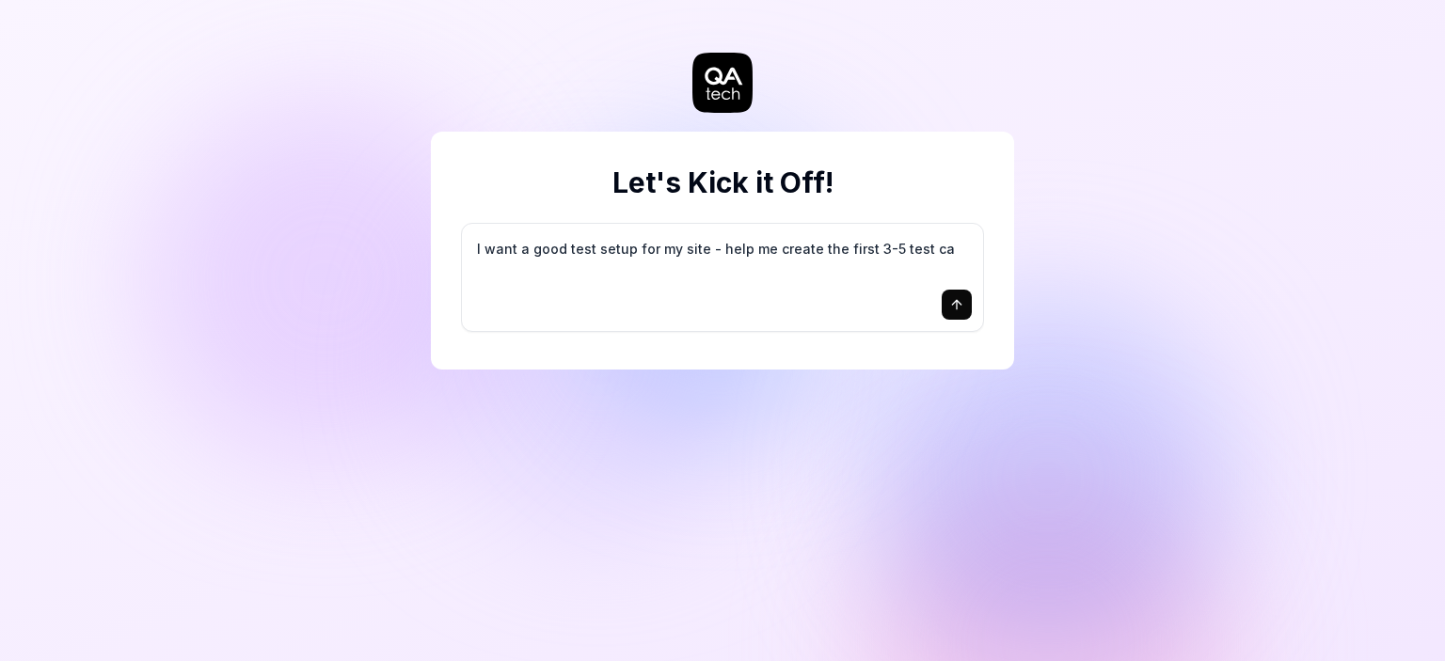
type textarea "*"
type textarea "I want a good test setup for my site - help me create the first 3-5 test cas"
type textarea "*"
type textarea "I want a good test setup for my site - help me create the first 3-5 test case"
type textarea "*"
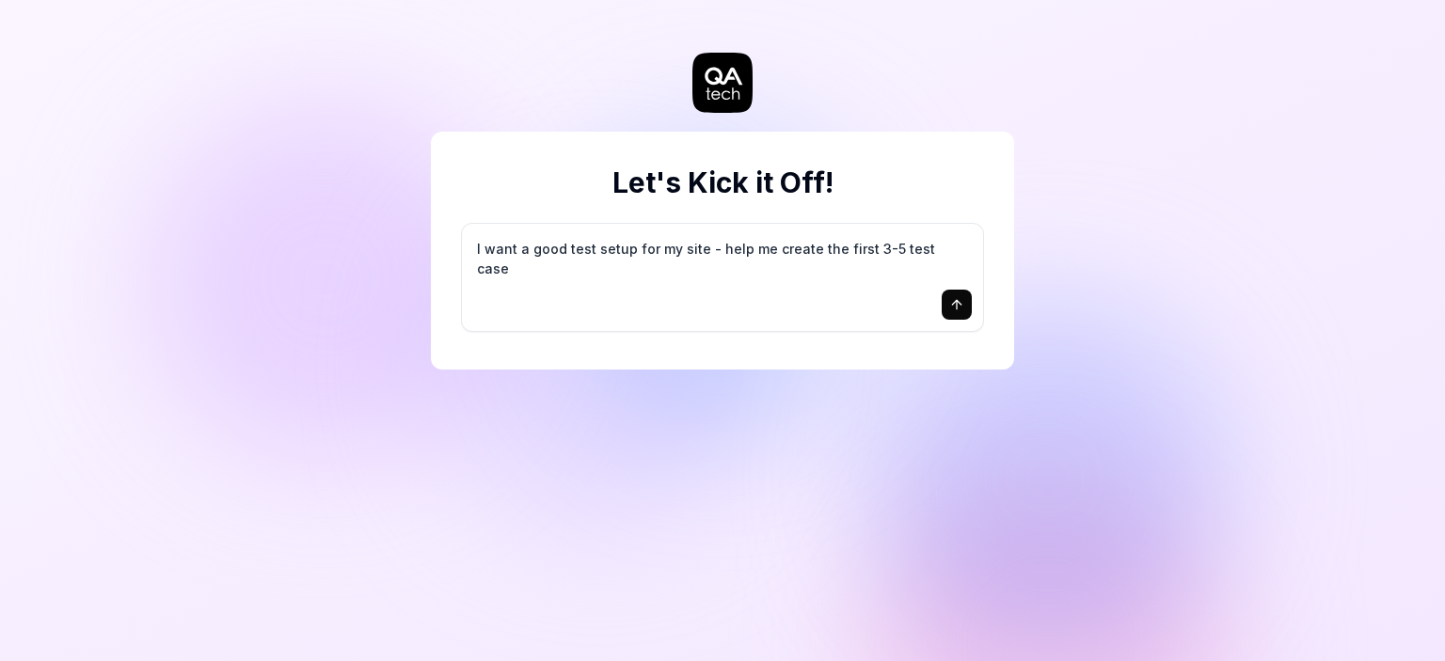
type textarea "I want a good test setup for my site - help me create the first 3-5 test cases"
click at [791, 240] on textarea "I want a good test setup for my site - help me create the first 3-5 test cases" at bounding box center [722, 258] width 499 height 47
click at [660, 244] on textarea "I want a good test setup for my site - help me create the first 3-5 test cases" at bounding box center [722, 258] width 499 height 47
click at [718, 246] on textarea "I want a good test setup for my site - help me create the first 3-5 test cases" at bounding box center [722, 258] width 499 height 47
click at [676, 251] on textarea "I want a good test setup for my site - help me create the first 3-5 test cases" at bounding box center [722, 258] width 499 height 47
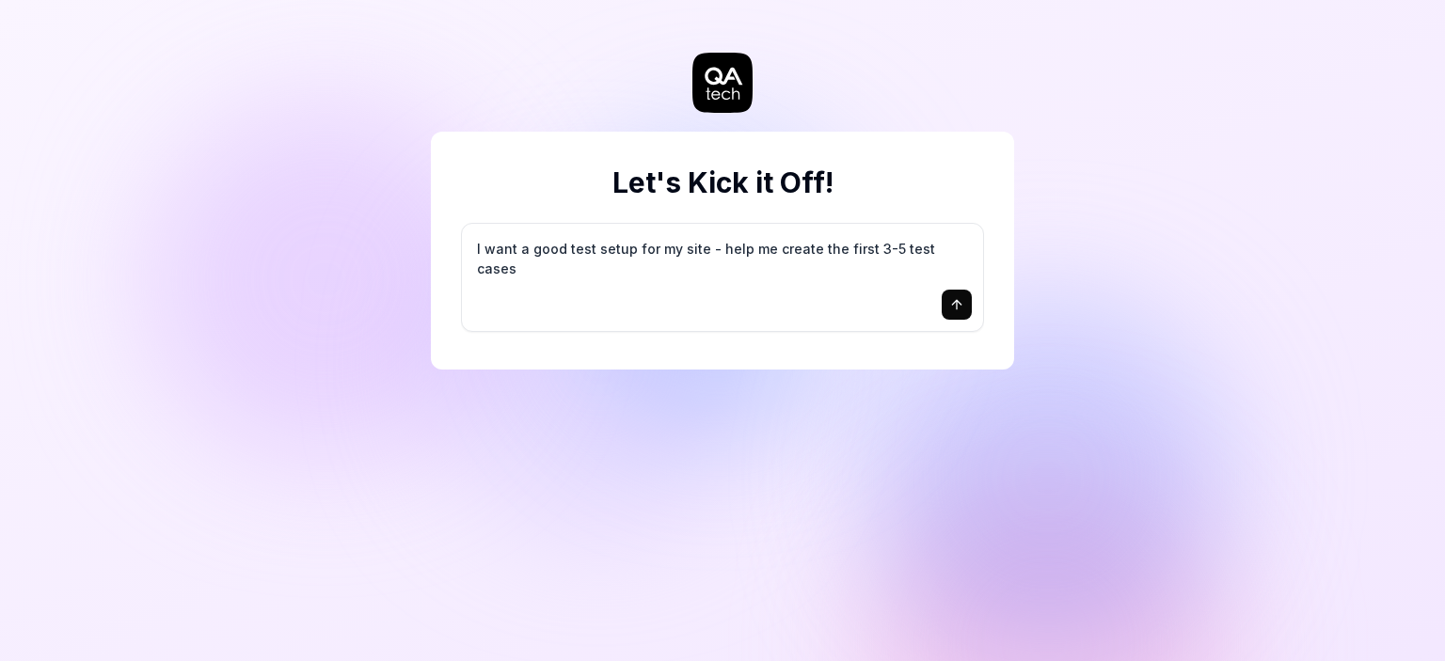
click at [839, 247] on textarea "I want a good test setup for my site - help me create the first 3-5 test cases" at bounding box center [722, 258] width 499 height 47
click at [899, 247] on textarea "I want a good test setup for my site - help me create the first 3-5 test cases" at bounding box center [722, 258] width 499 height 47
click at [965, 301] on button "submit" at bounding box center [957, 305] width 30 height 30
type textarea "*"
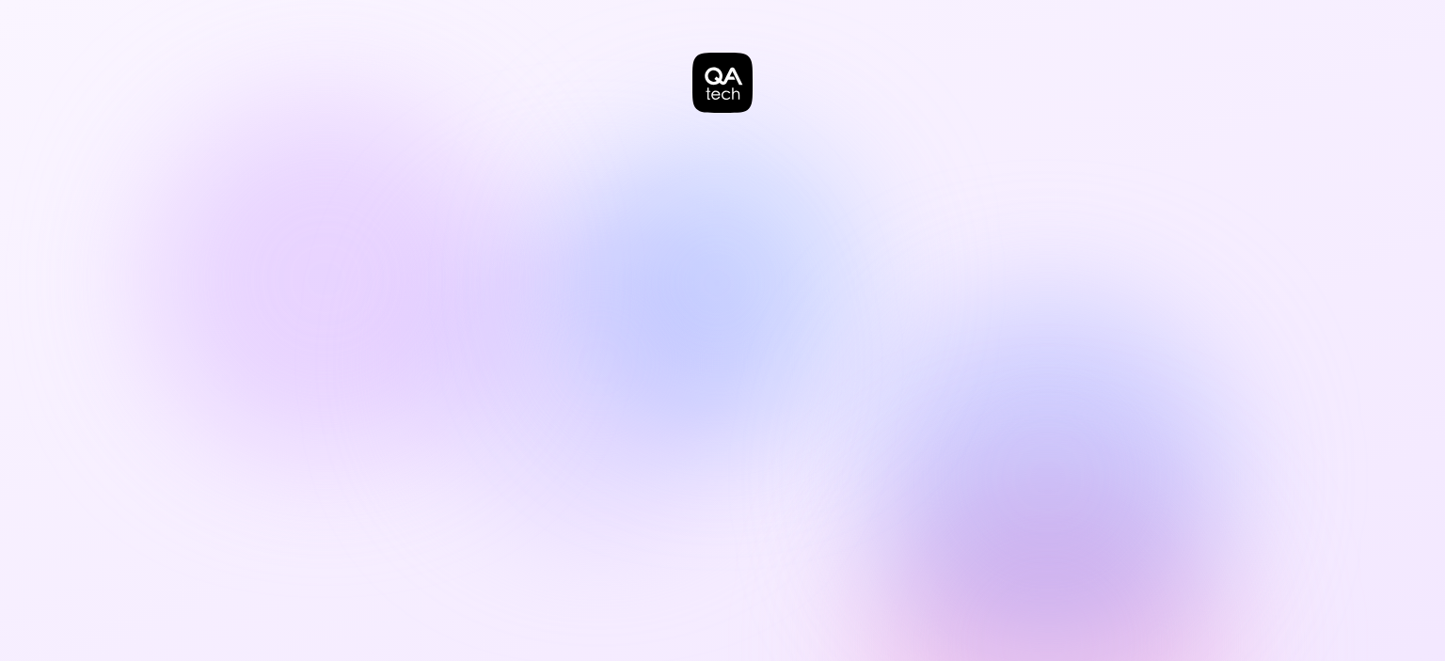
click at [746, 132] on div at bounding box center [722, 94] width 583 height 113
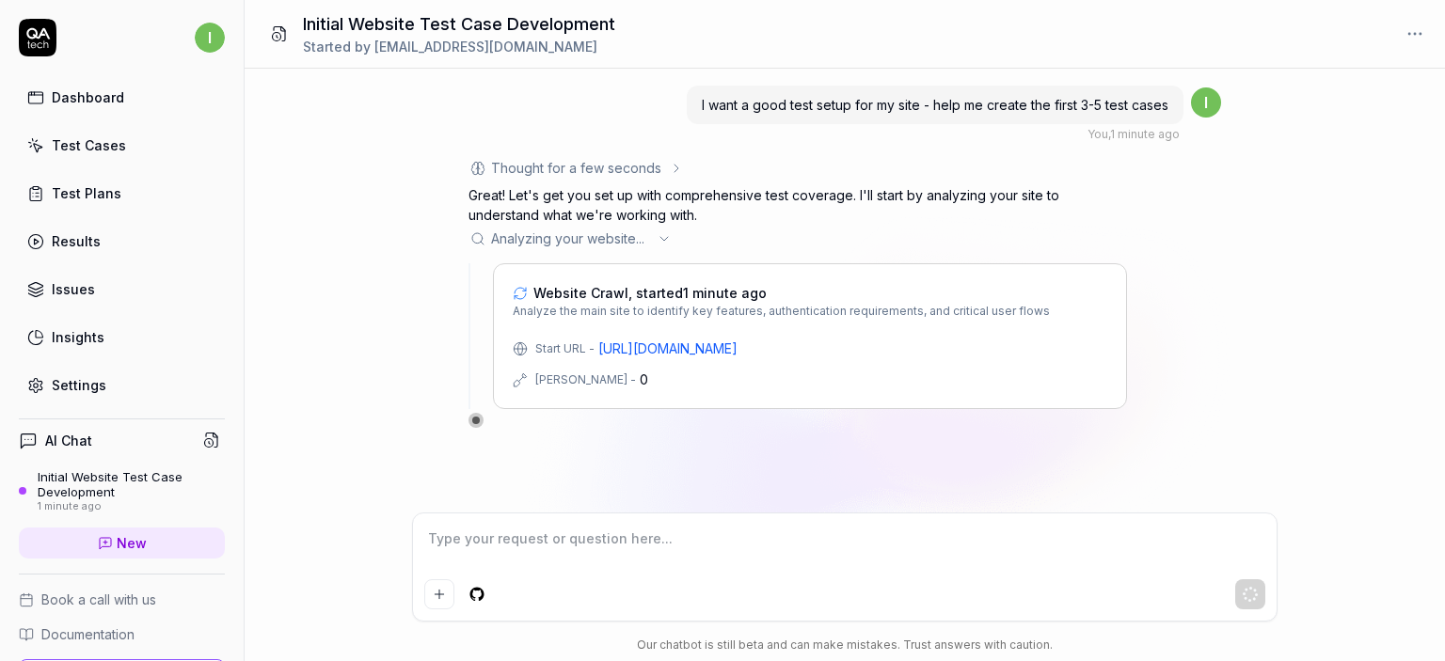
click at [1153, 100] on span "I want a good test setup for my site - help me create the first 3-5 test cases" at bounding box center [935, 105] width 467 height 16
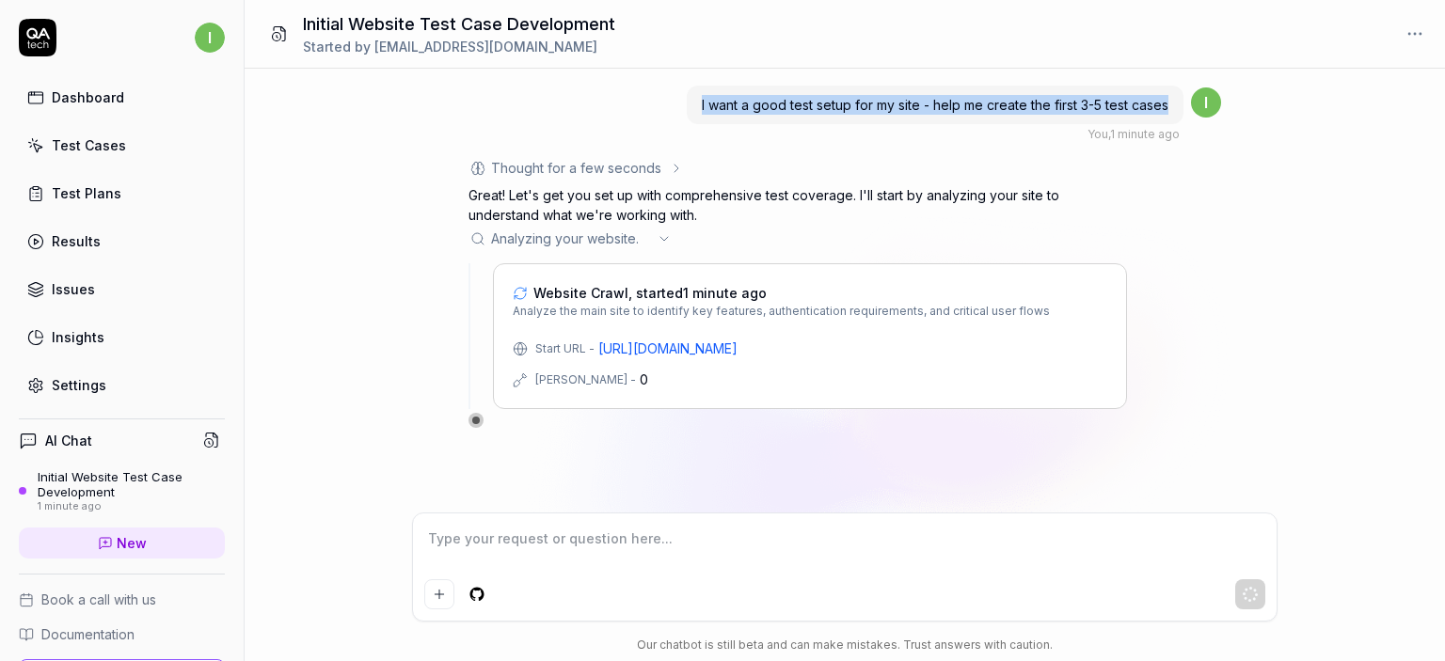
click at [1153, 100] on span "I want a good test setup for my site - help me create the first 3-5 test cases" at bounding box center [935, 105] width 467 height 16
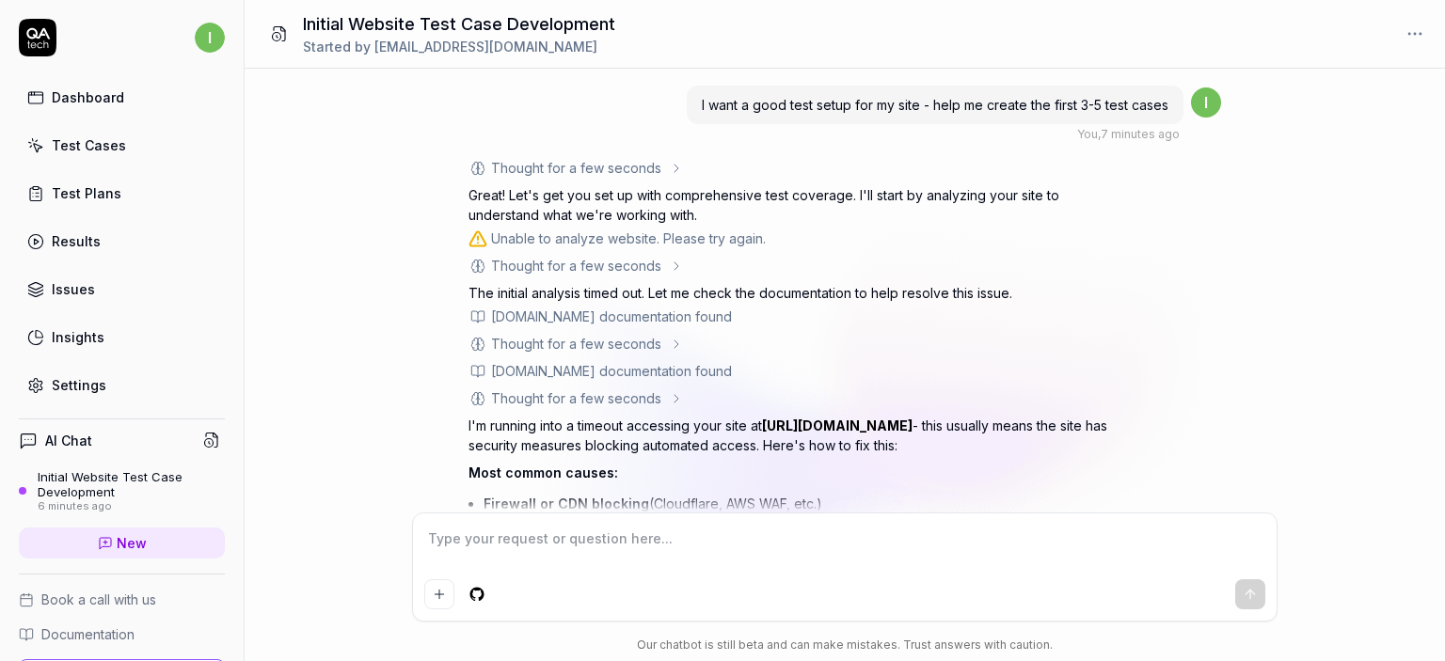
click at [677, 245] on div "Unable to analyze website. Please try again." at bounding box center [628, 239] width 275 height 20
click at [604, 294] on p "The initial analysis timed out. Let me check the documentation to help resolve …" at bounding box center [798, 293] width 659 height 20
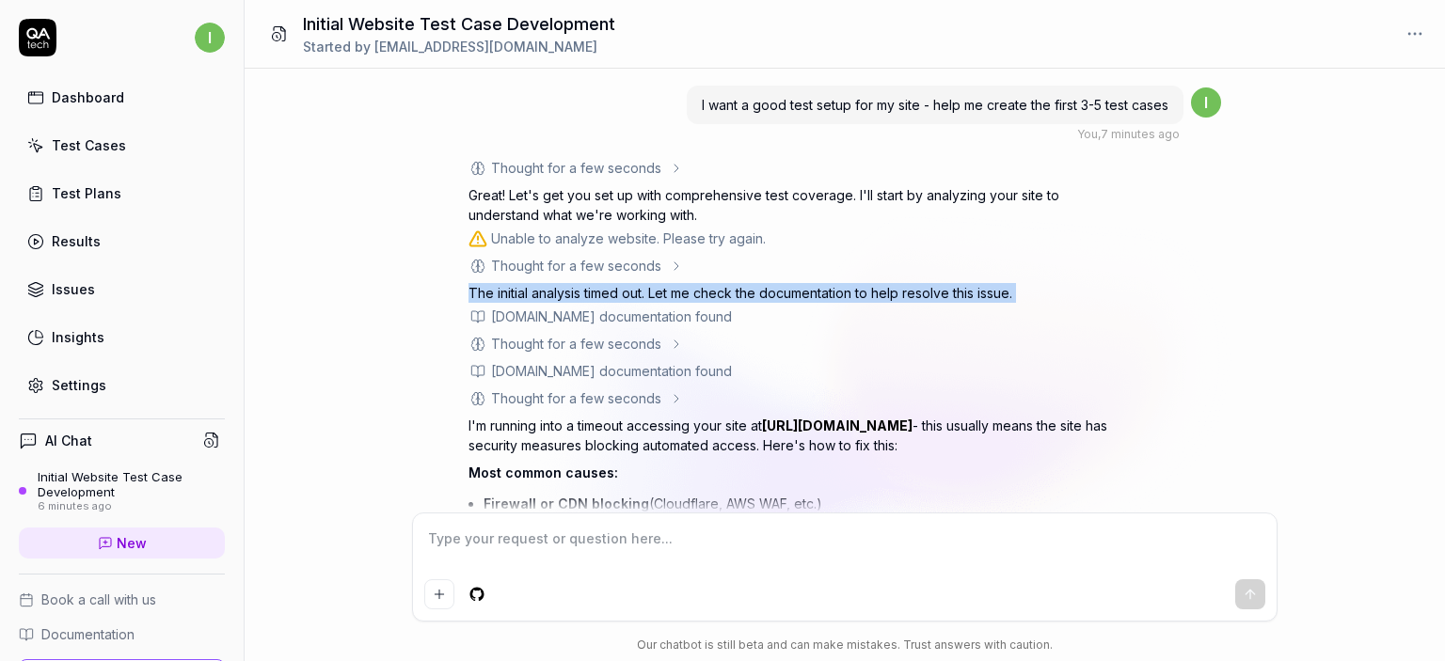
click at [604, 294] on p "The initial analysis timed out. Let me check the documentation to help resolve …" at bounding box center [798, 293] width 659 height 20
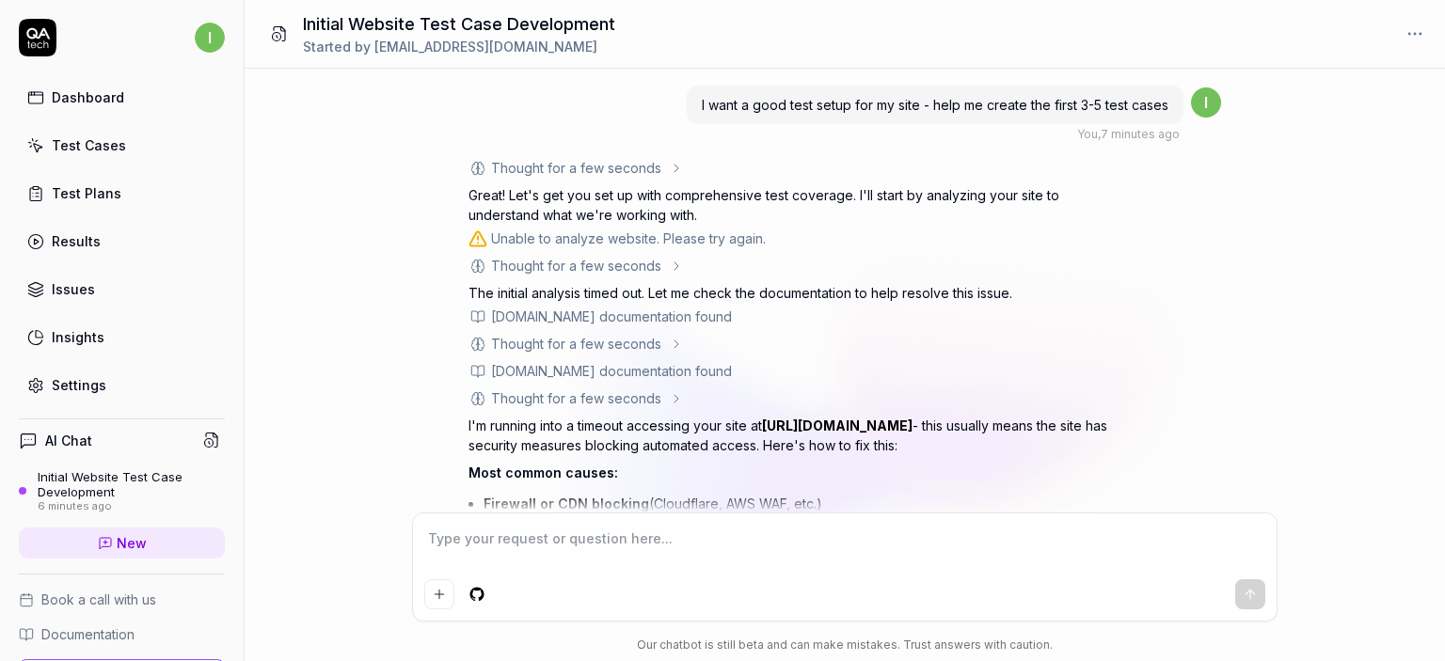
click at [590, 321] on div "QA.tech documentation found" at bounding box center [611, 317] width 241 height 20
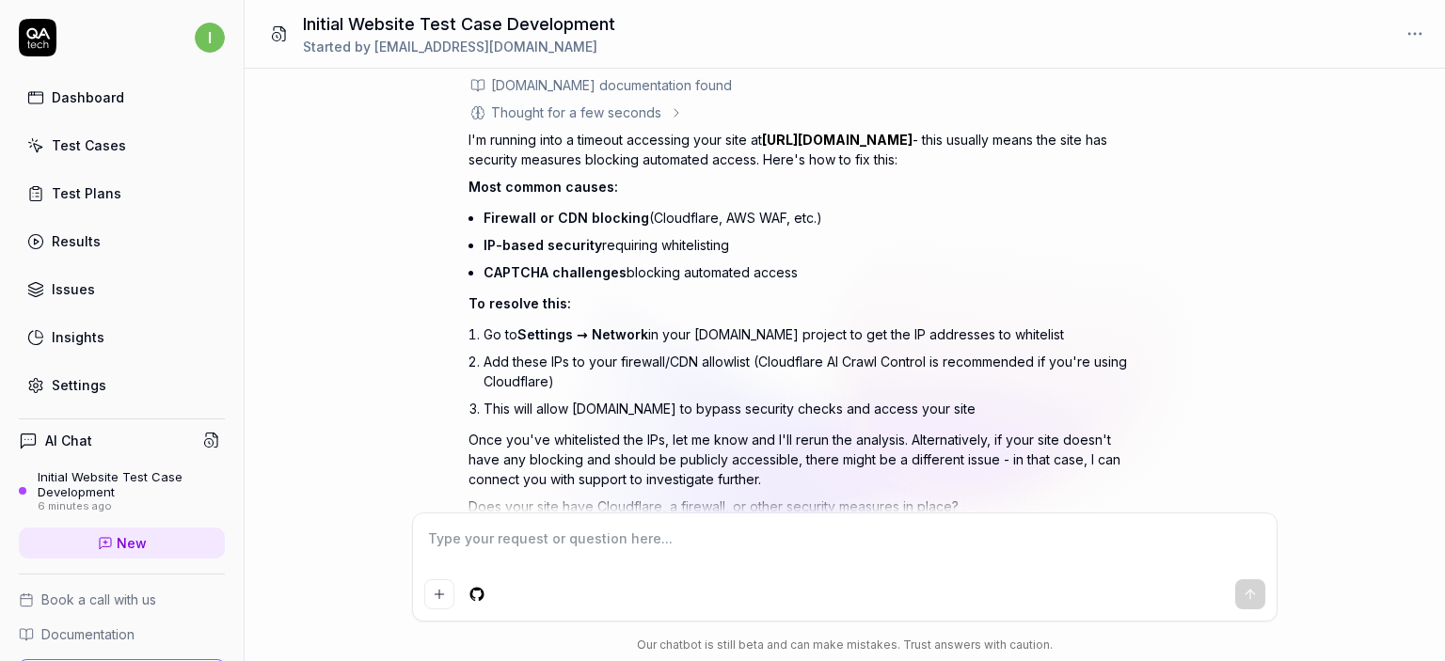
scroll to position [334, 0]
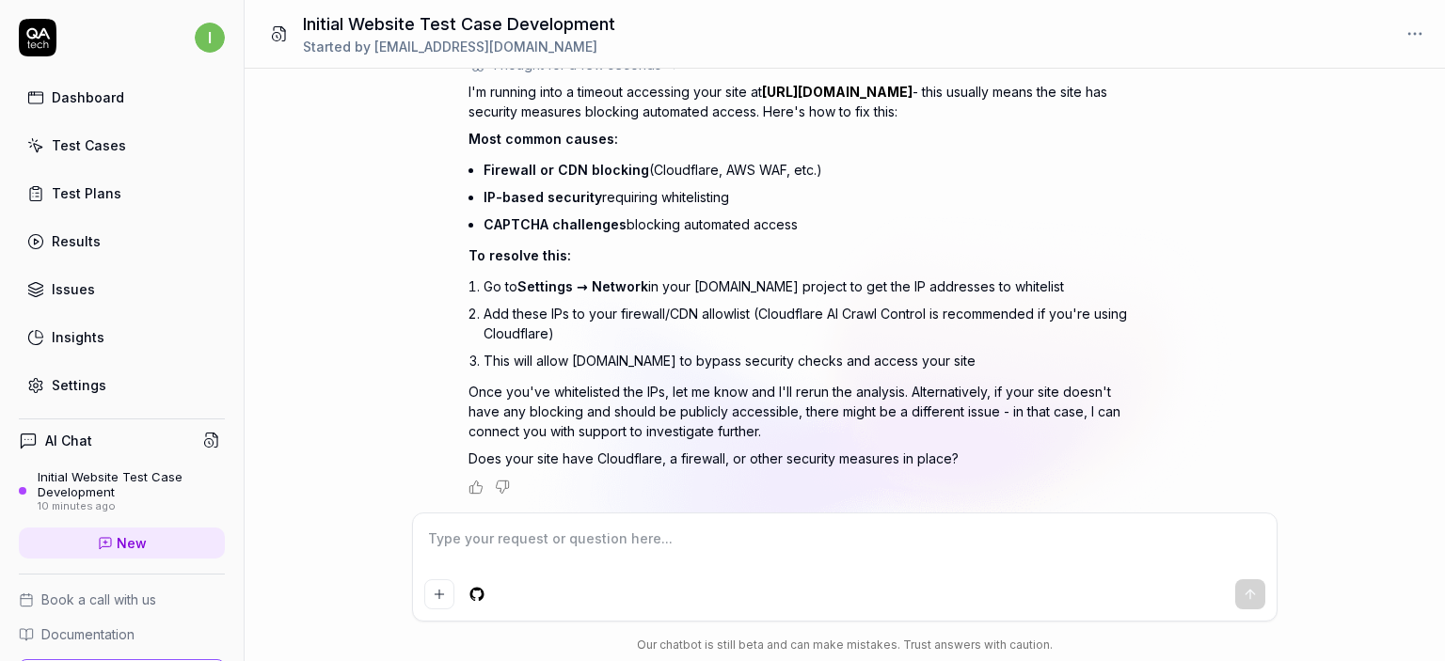
type textarea "*"
